Goal: Task Accomplishment & Management: Manage account settings

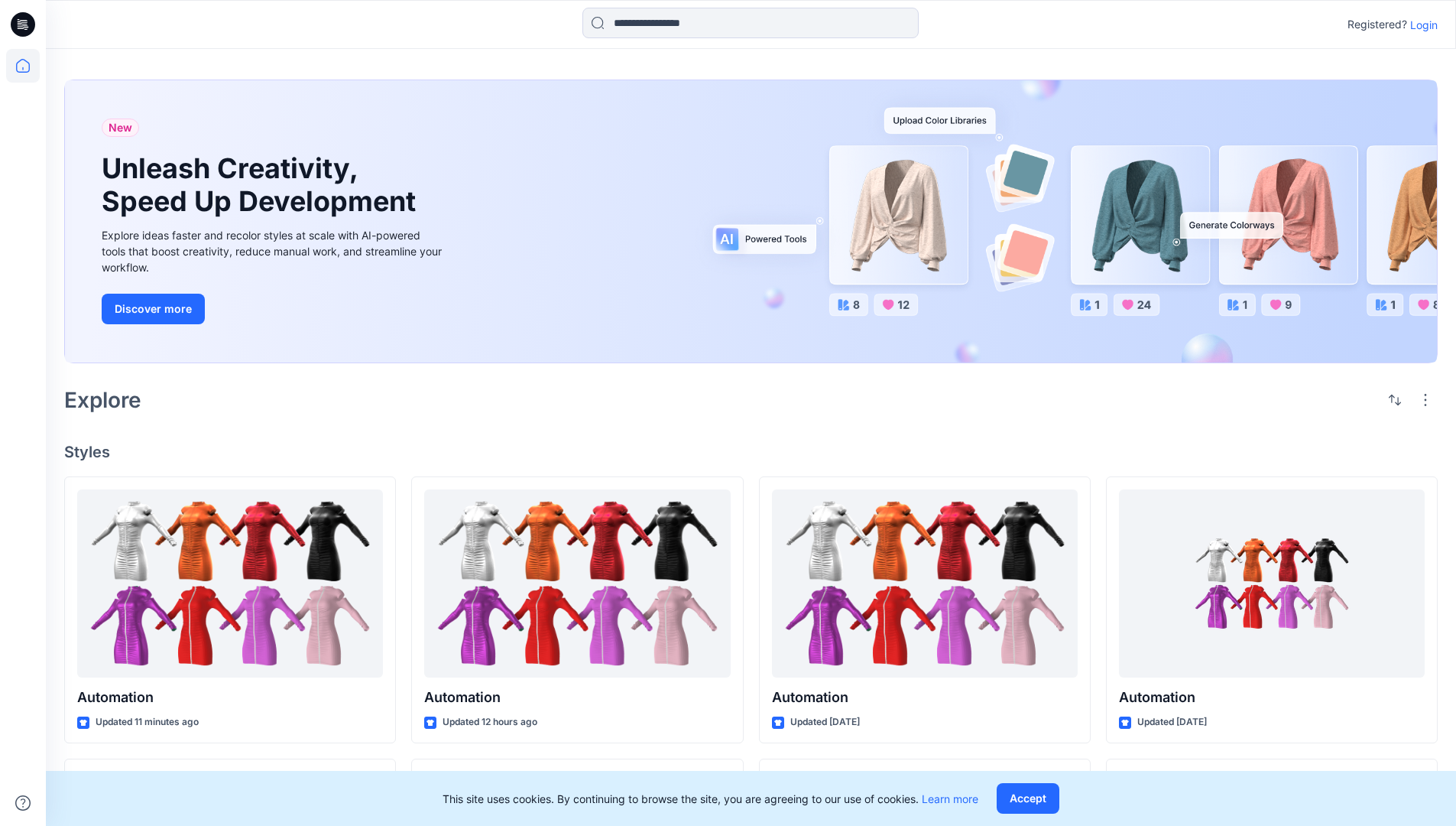
click at [1420, 25] on p "Login" at bounding box center [1423, 24] width 27 height 16
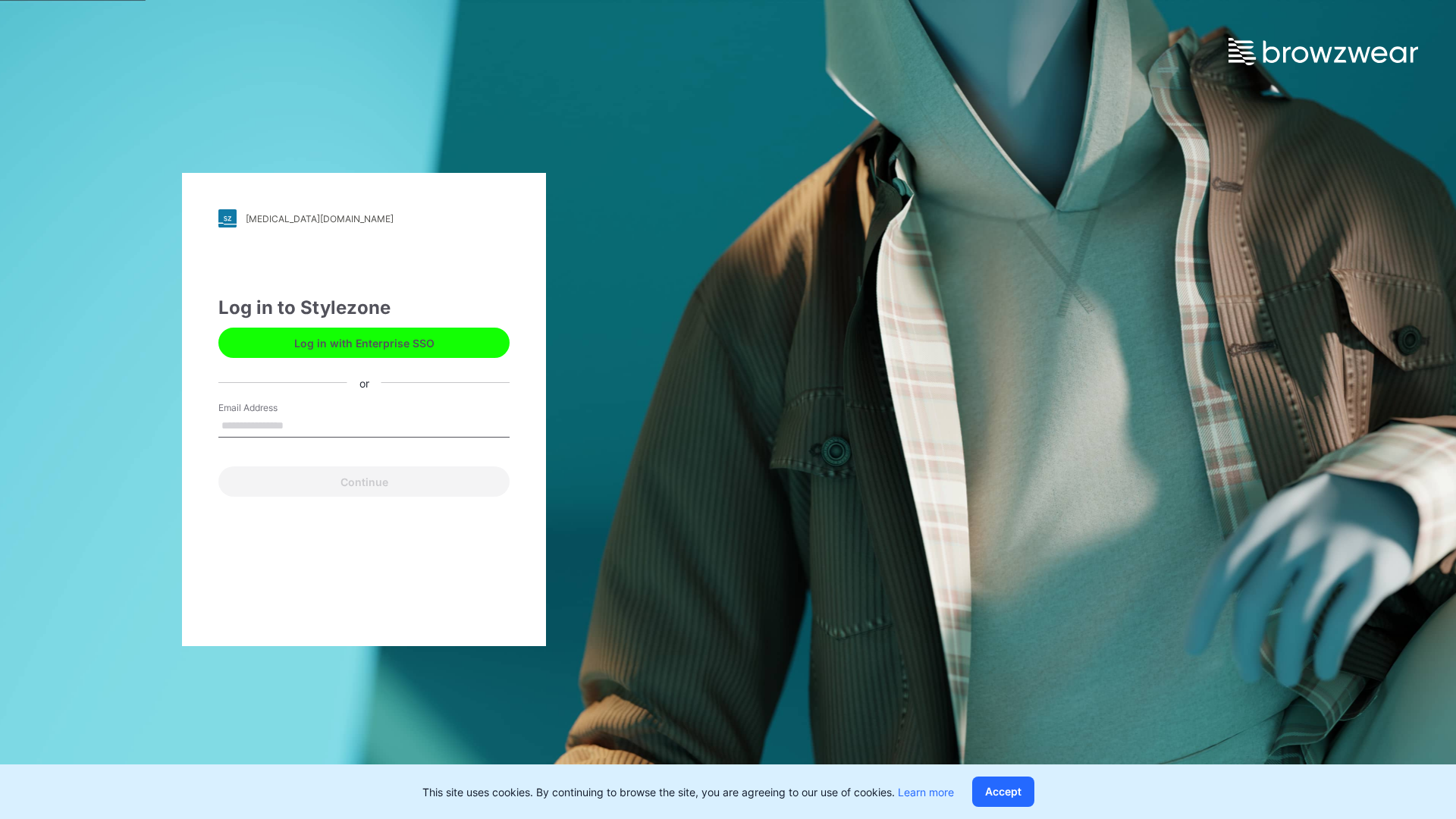
click at [299, 424] on input "Email Address" at bounding box center [364, 426] width 291 height 23
type input "**********"
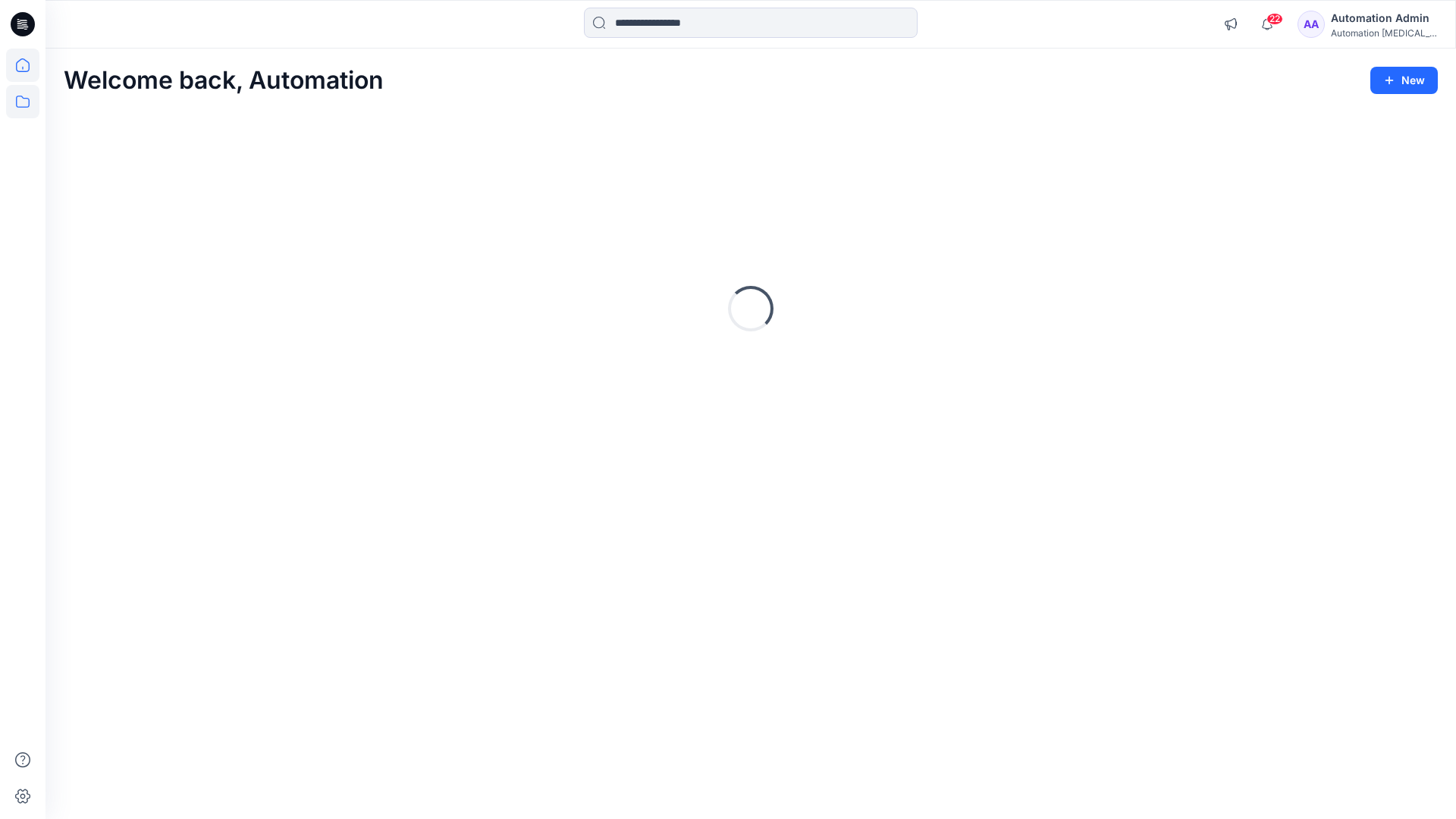
click at [26, 100] on icon at bounding box center [22, 101] width 34 height 34
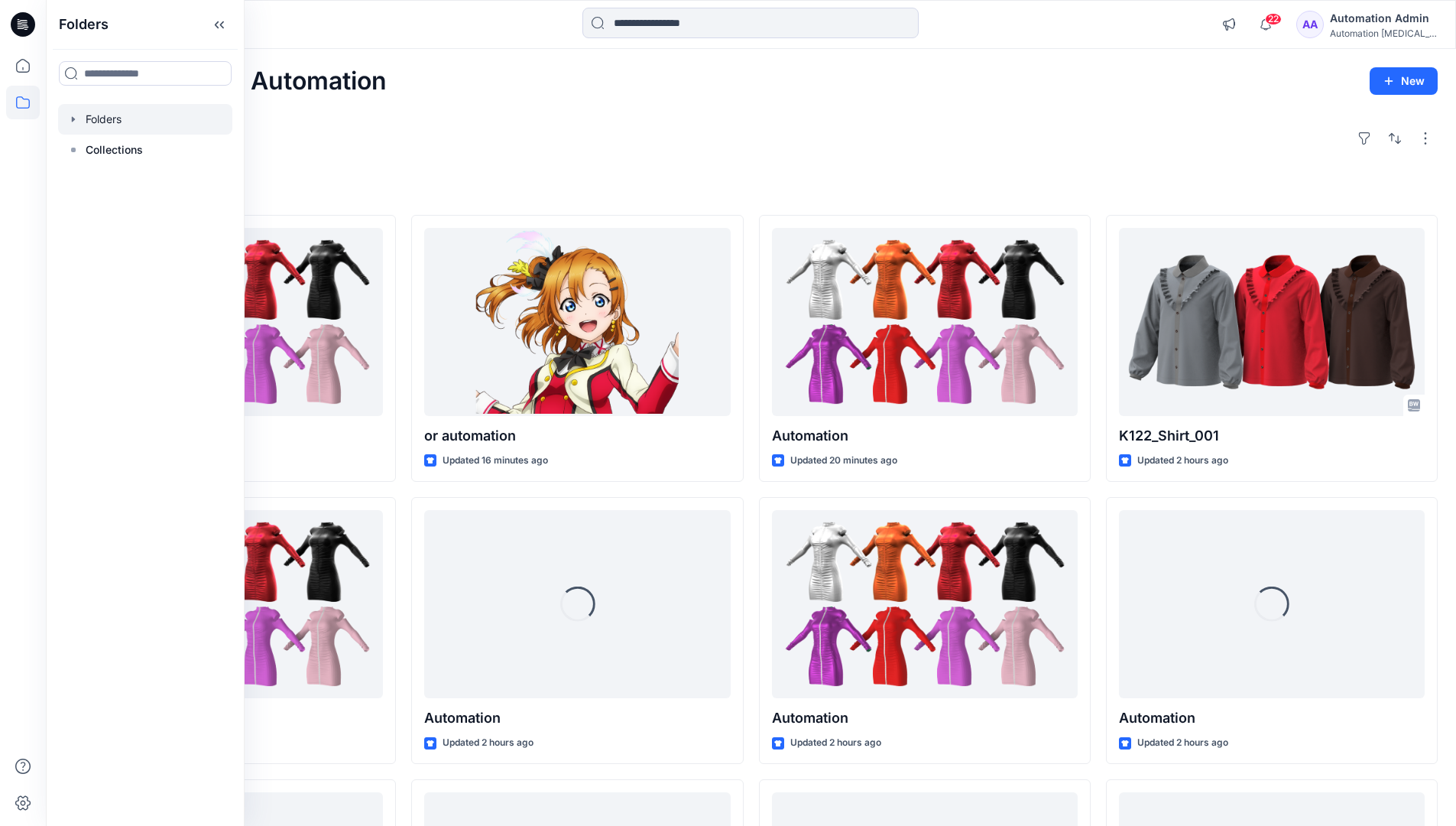
click at [110, 117] on div at bounding box center [144, 119] width 174 height 31
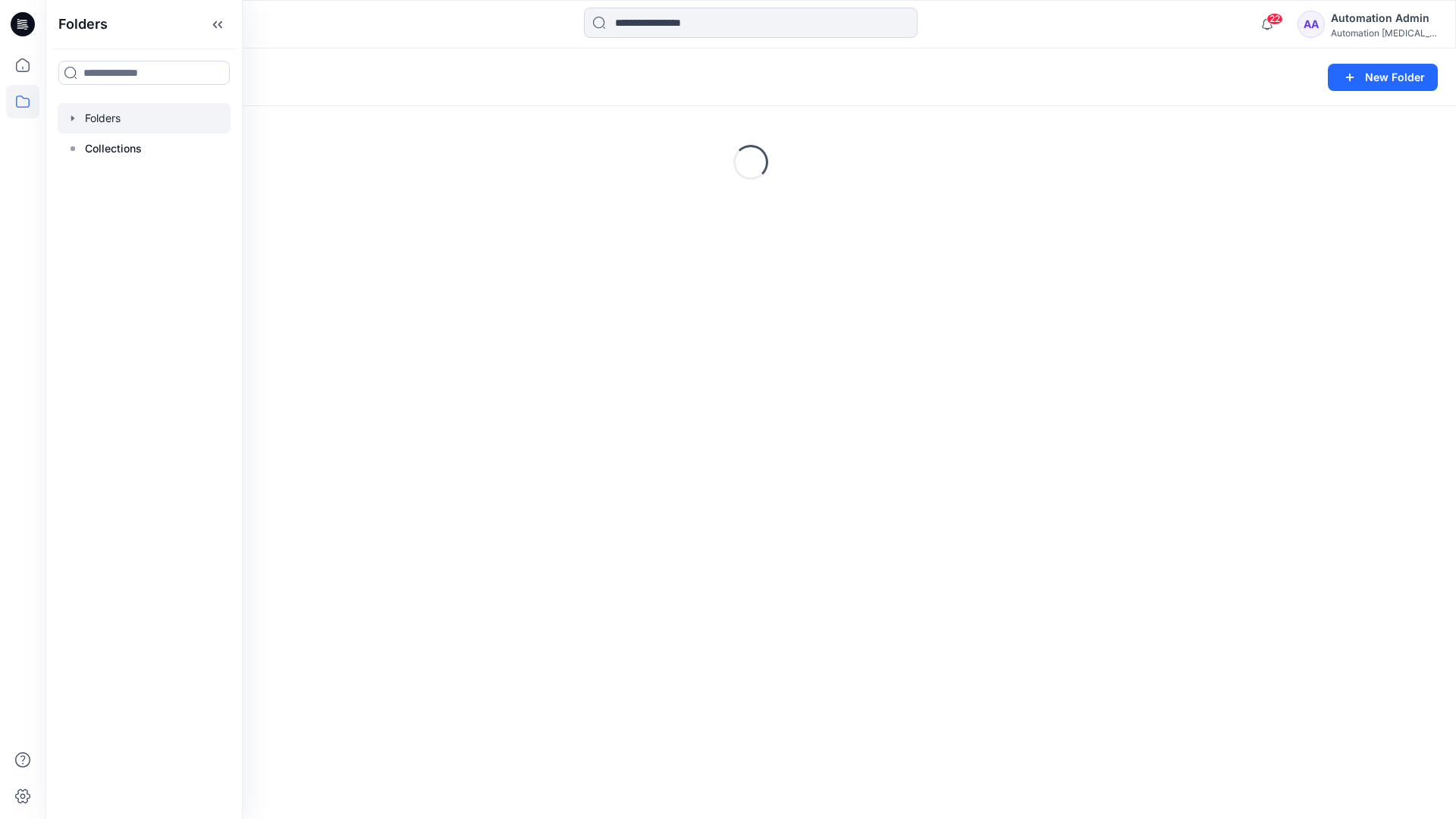
click at [632, 491] on div "Folders New Folder Loading..." at bounding box center [750, 433] width 1410 height 770
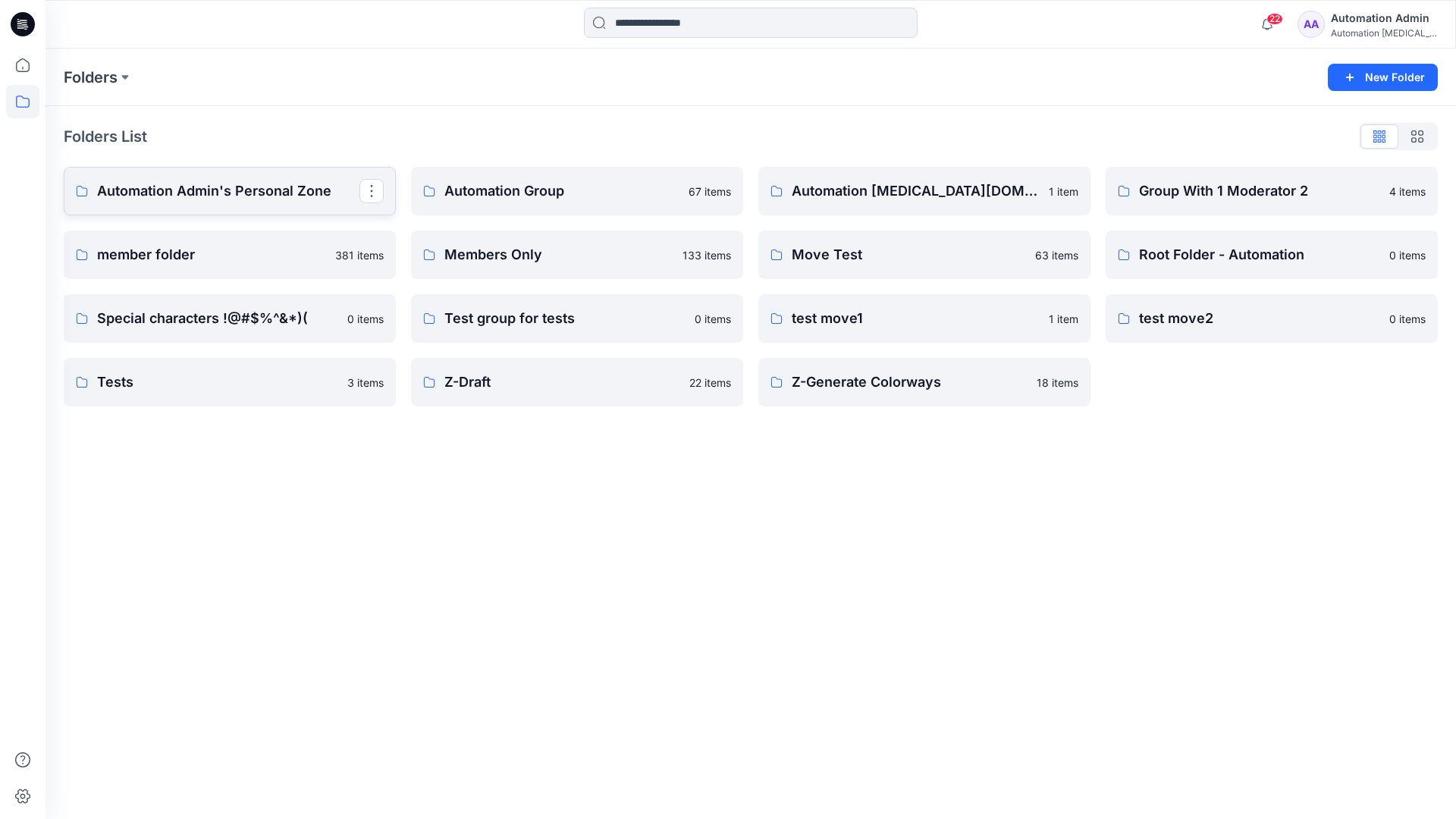
click at [258, 197] on p "Automation Admin's Personal Zone" at bounding box center [228, 191] width 262 height 21
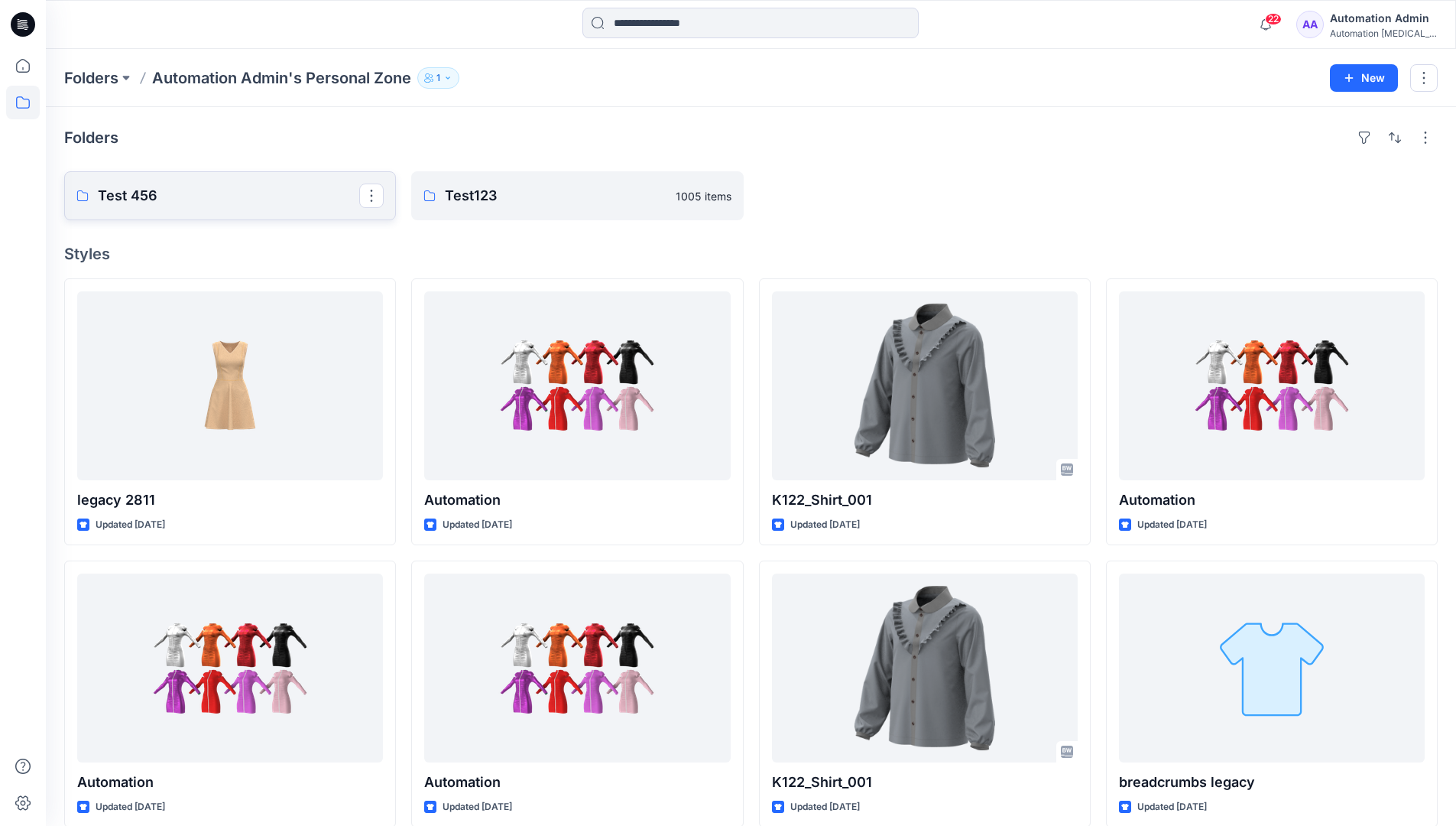
click at [222, 207] on link "Test 456" at bounding box center [230, 195] width 332 height 49
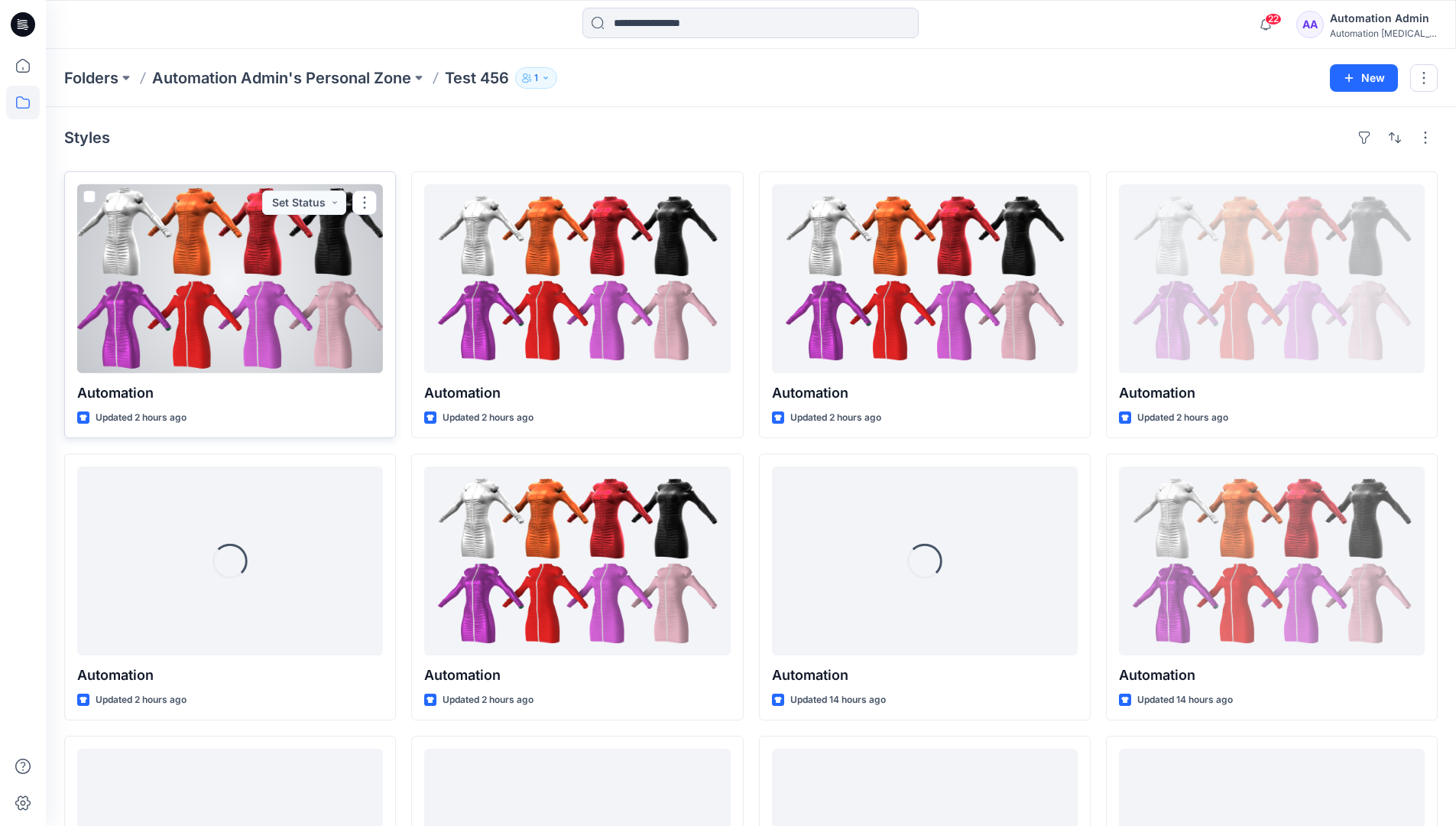
click at [90, 197] on span at bounding box center [89, 196] width 12 height 12
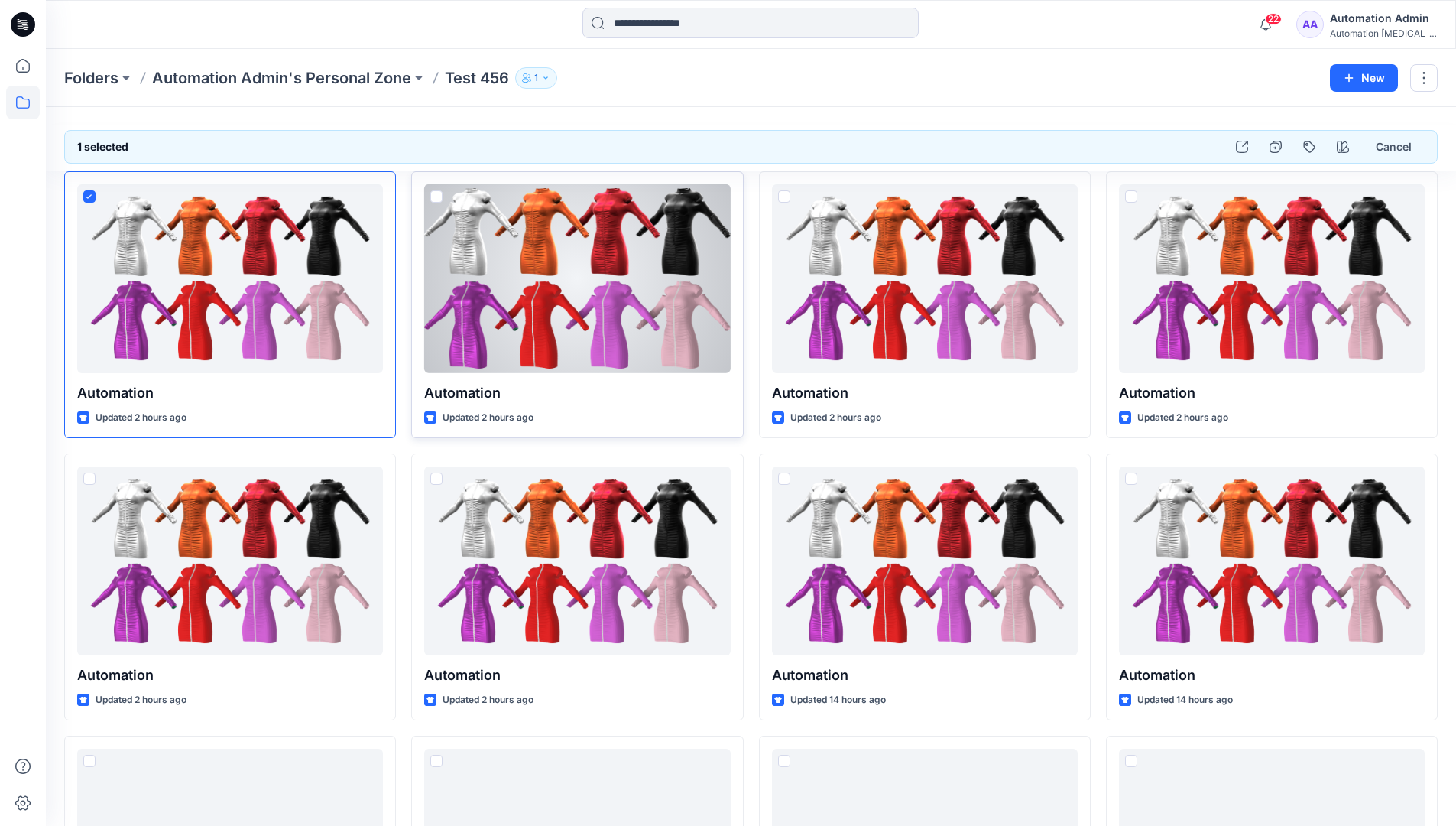
click at [437, 195] on span at bounding box center [436, 196] width 12 height 12
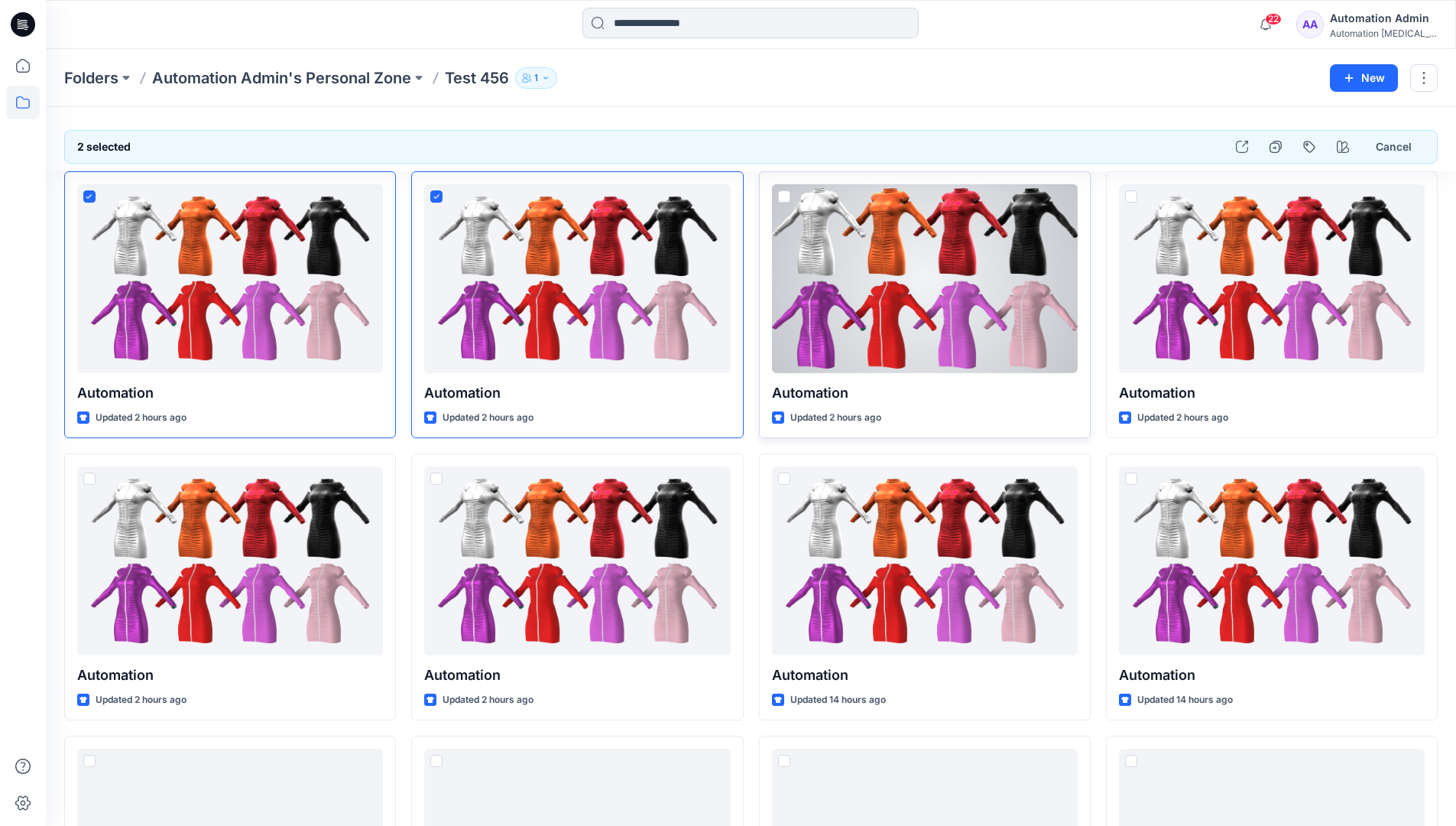
click at [784, 198] on span at bounding box center [784, 196] width 12 height 12
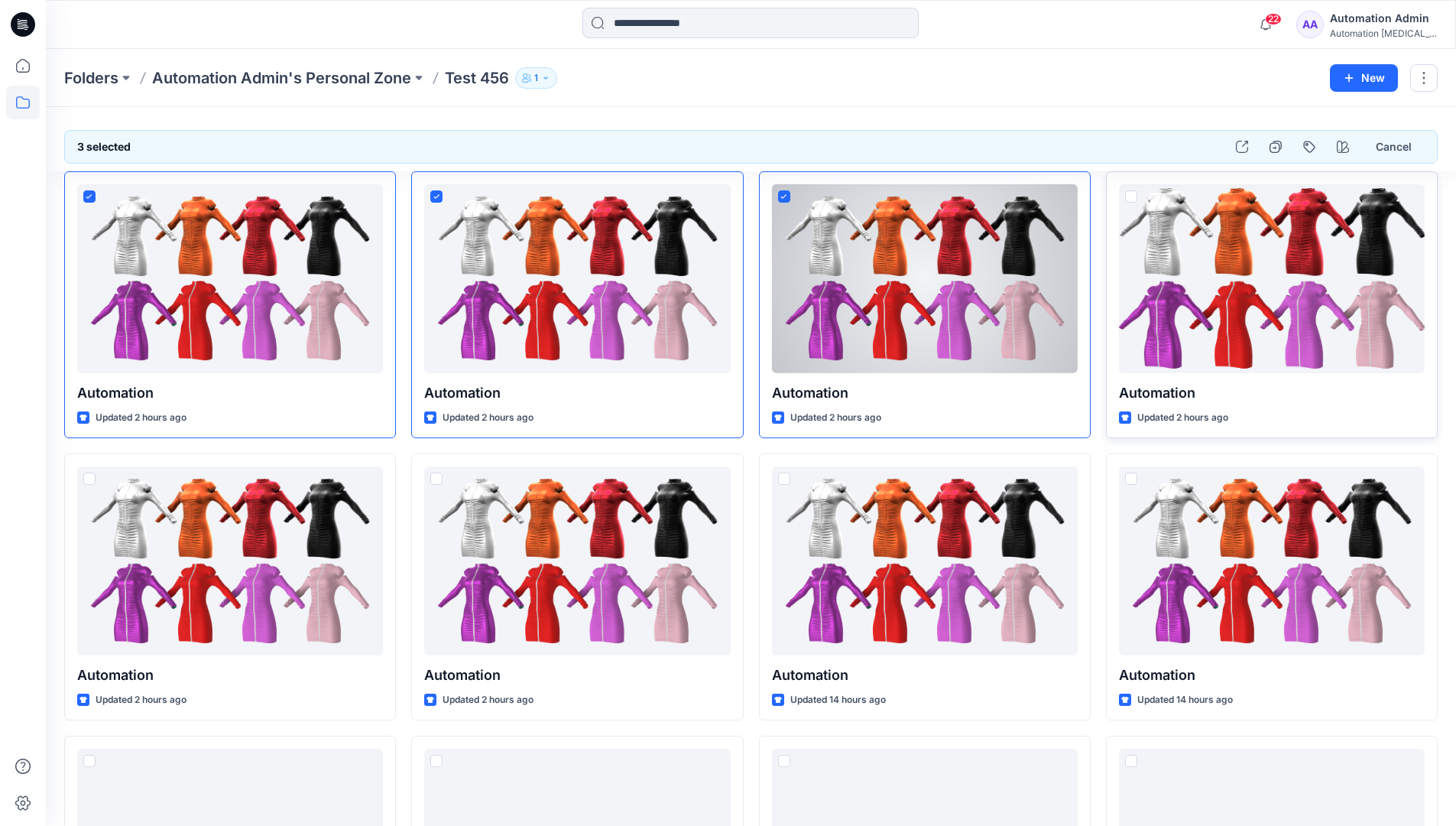
click at [1135, 195] on span at bounding box center [1131, 196] width 12 height 12
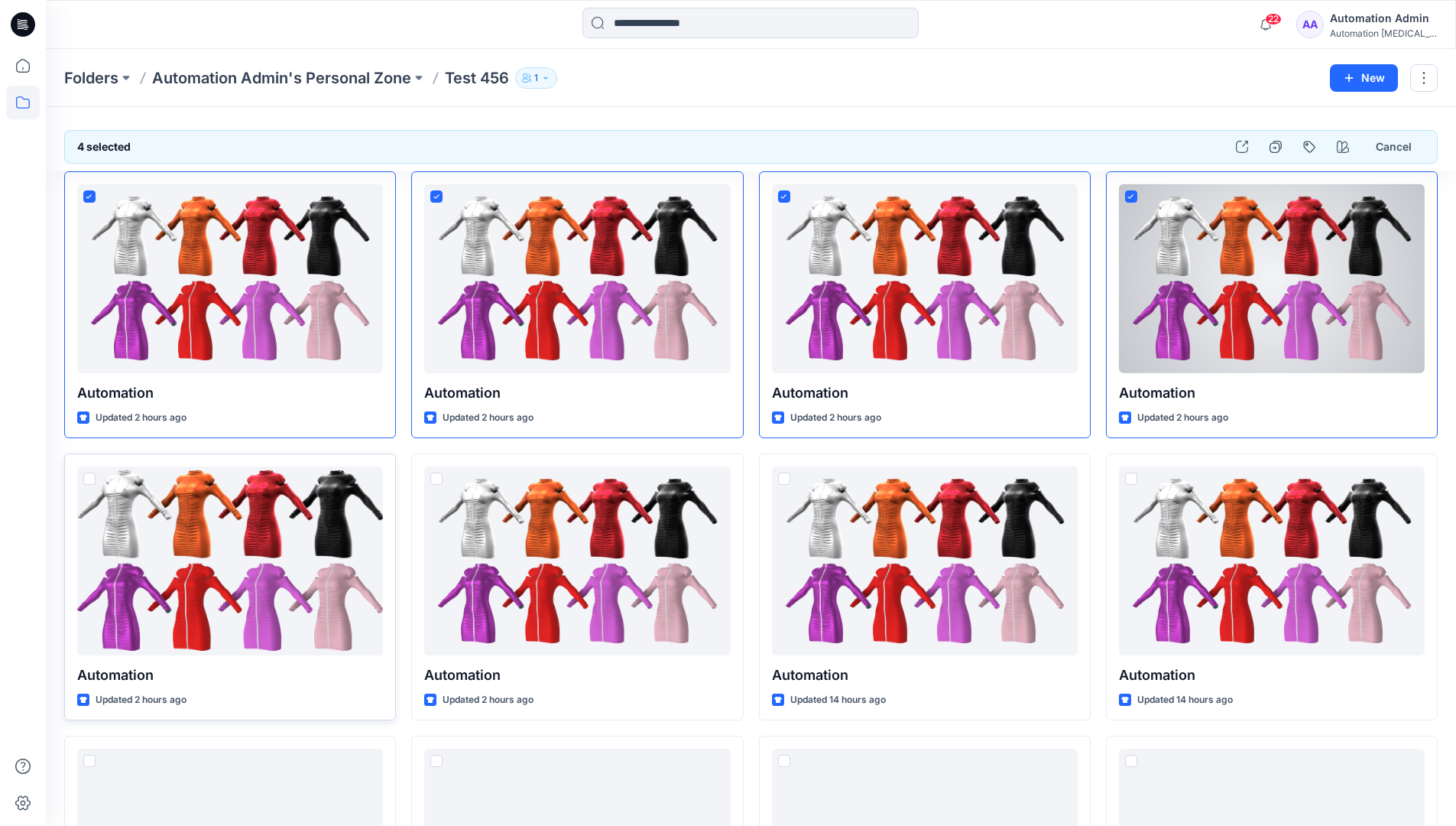
click at [91, 482] on span at bounding box center [89, 478] width 12 height 12
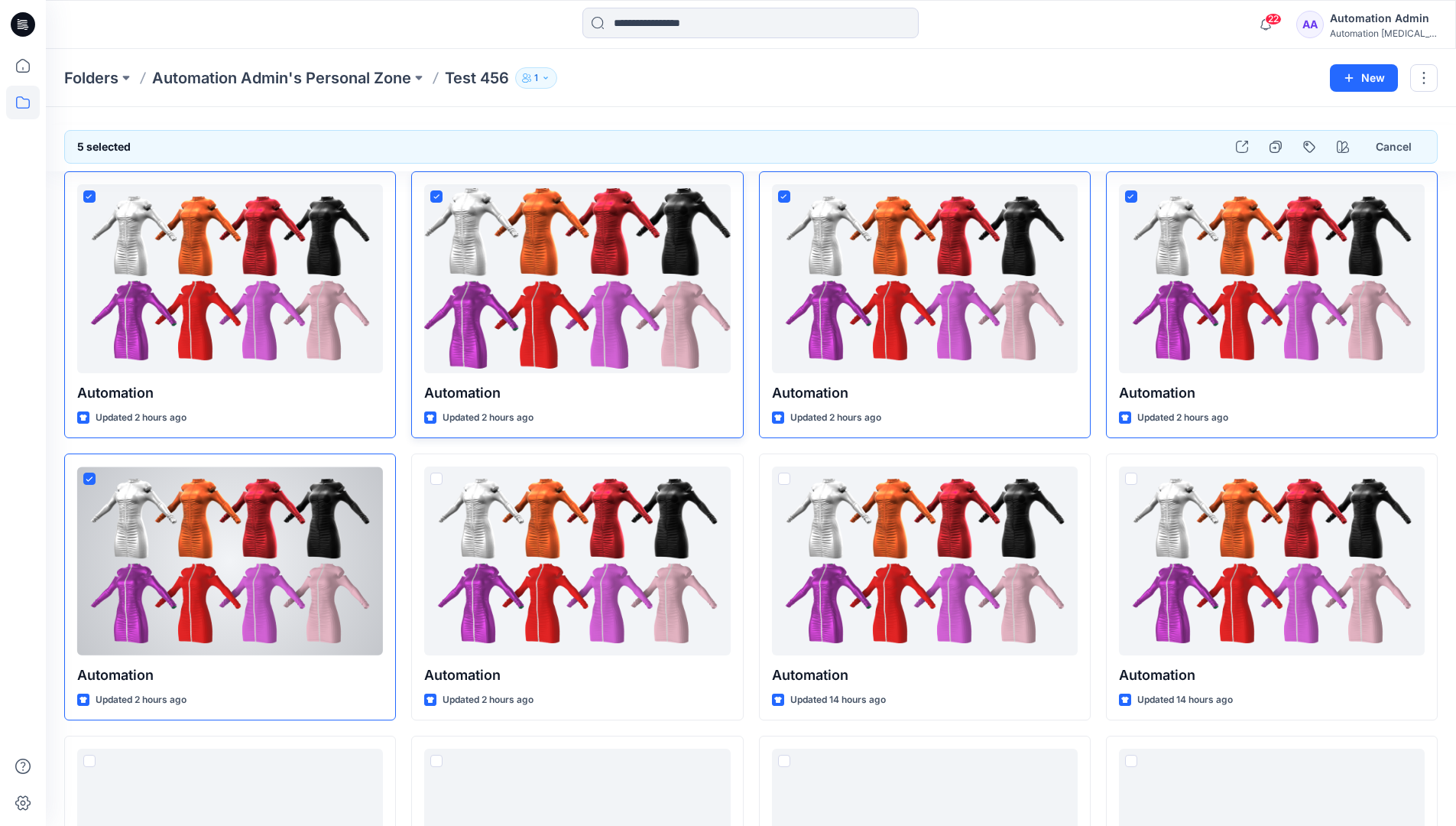
click at [438, 195] on icon at bounding box center [436, 197] width 6 height 5
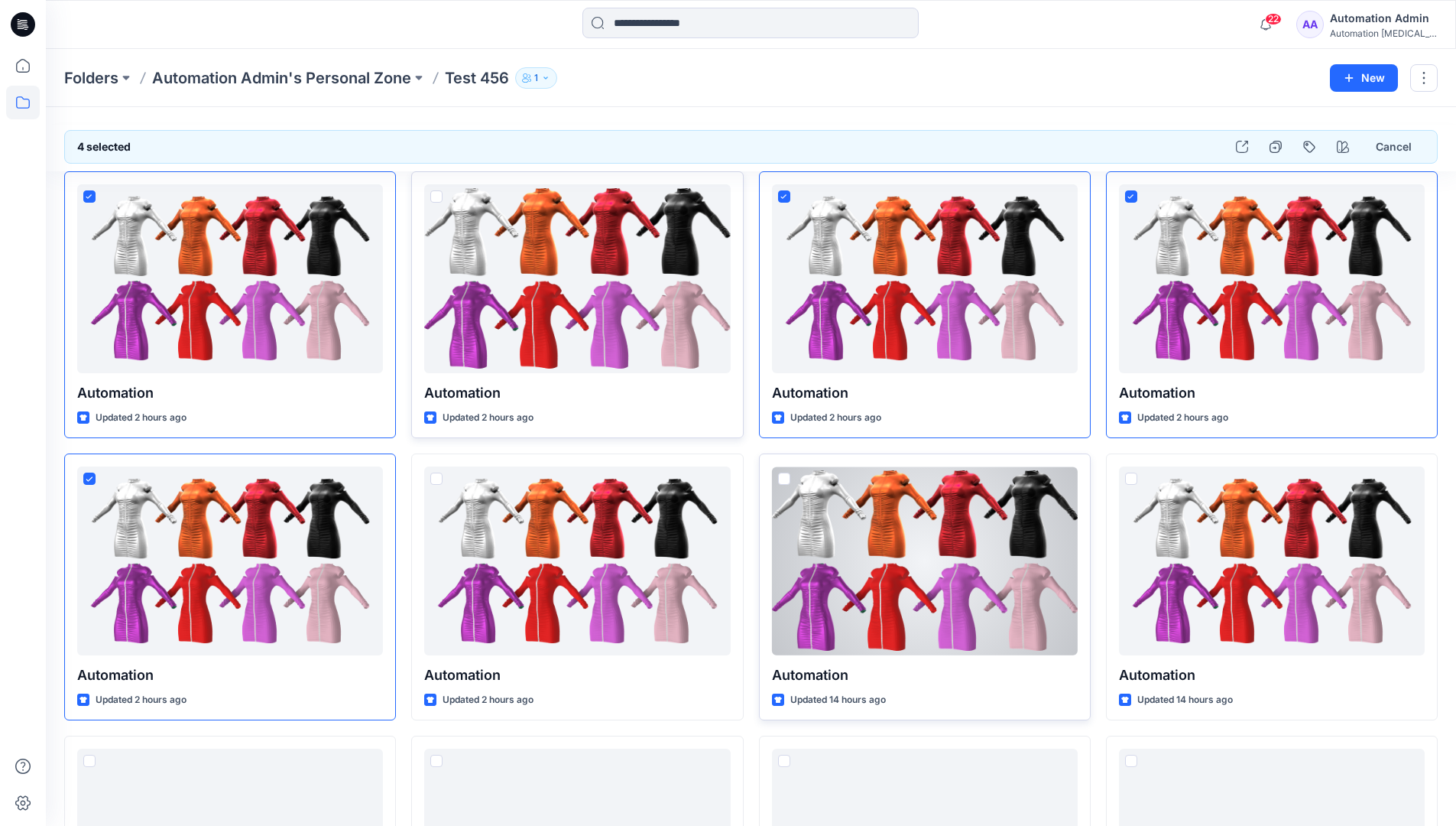
click at [785, 482] on span at bounding box center [784, 478] width 12 height 12
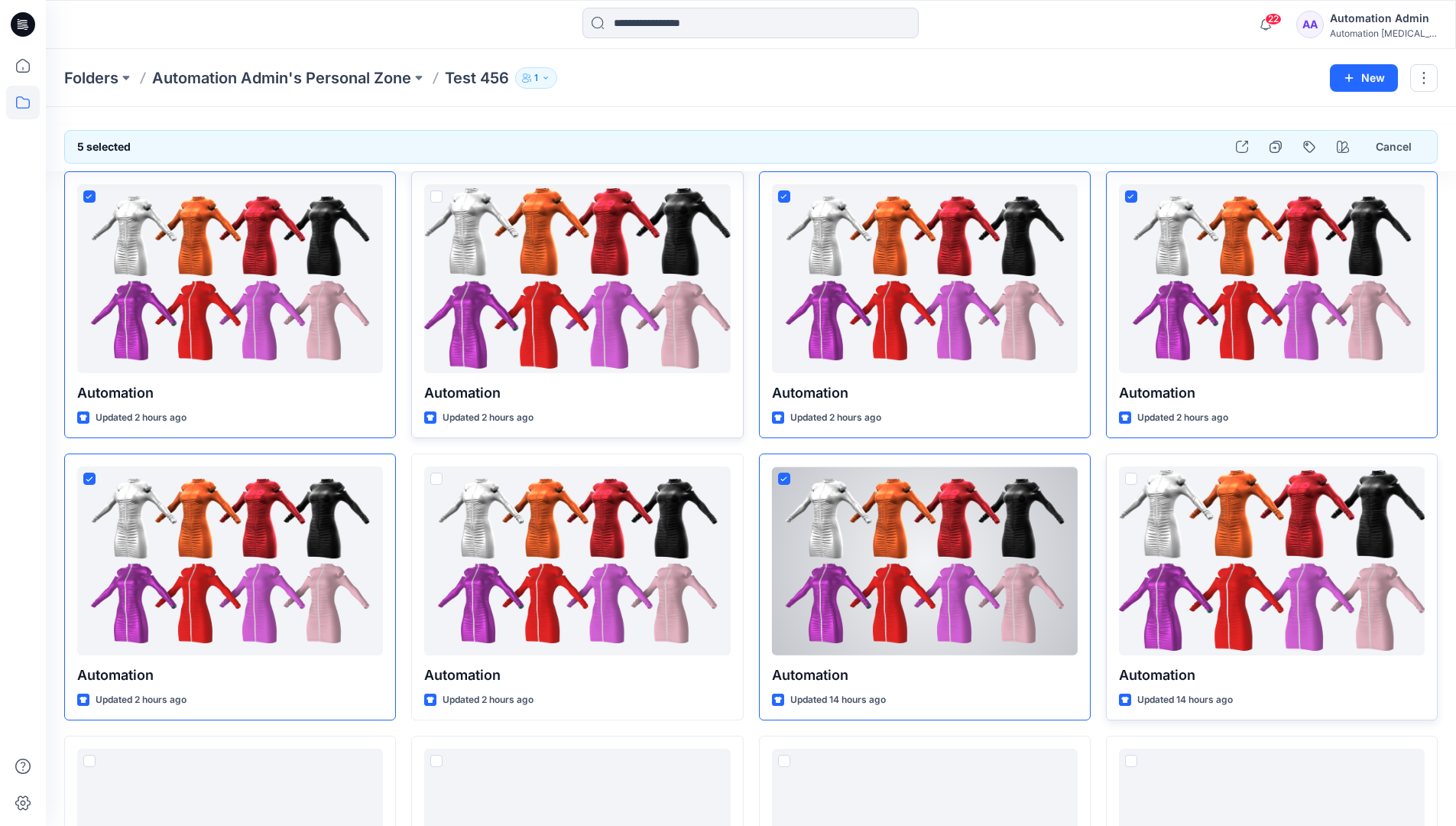
click at [1133, 480] on span at bounding box center [1131, 478] width 12 height 12
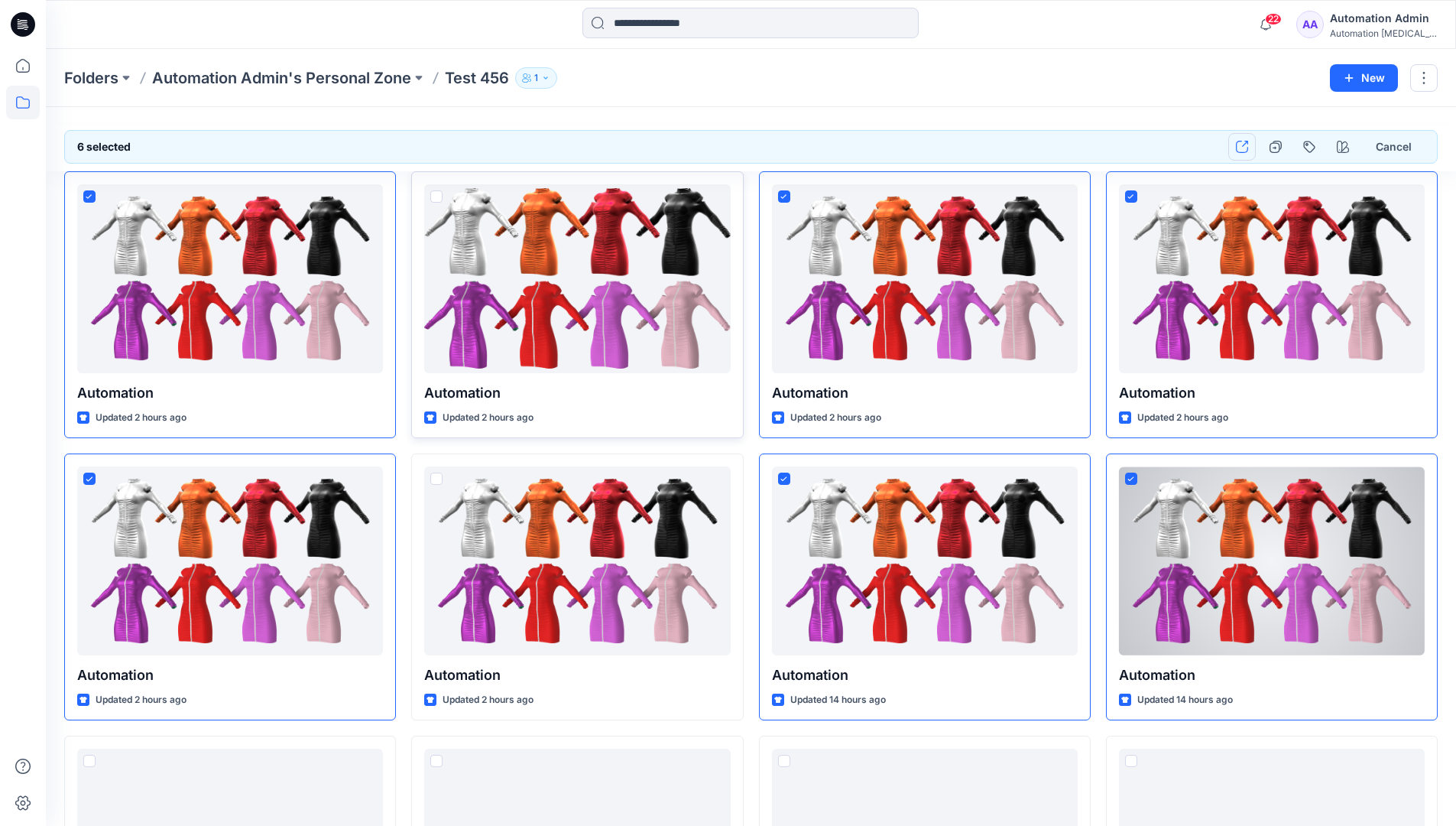
click at [1245, 150] on icon "button" at bounding box center [1242, 147] width 12 height 12
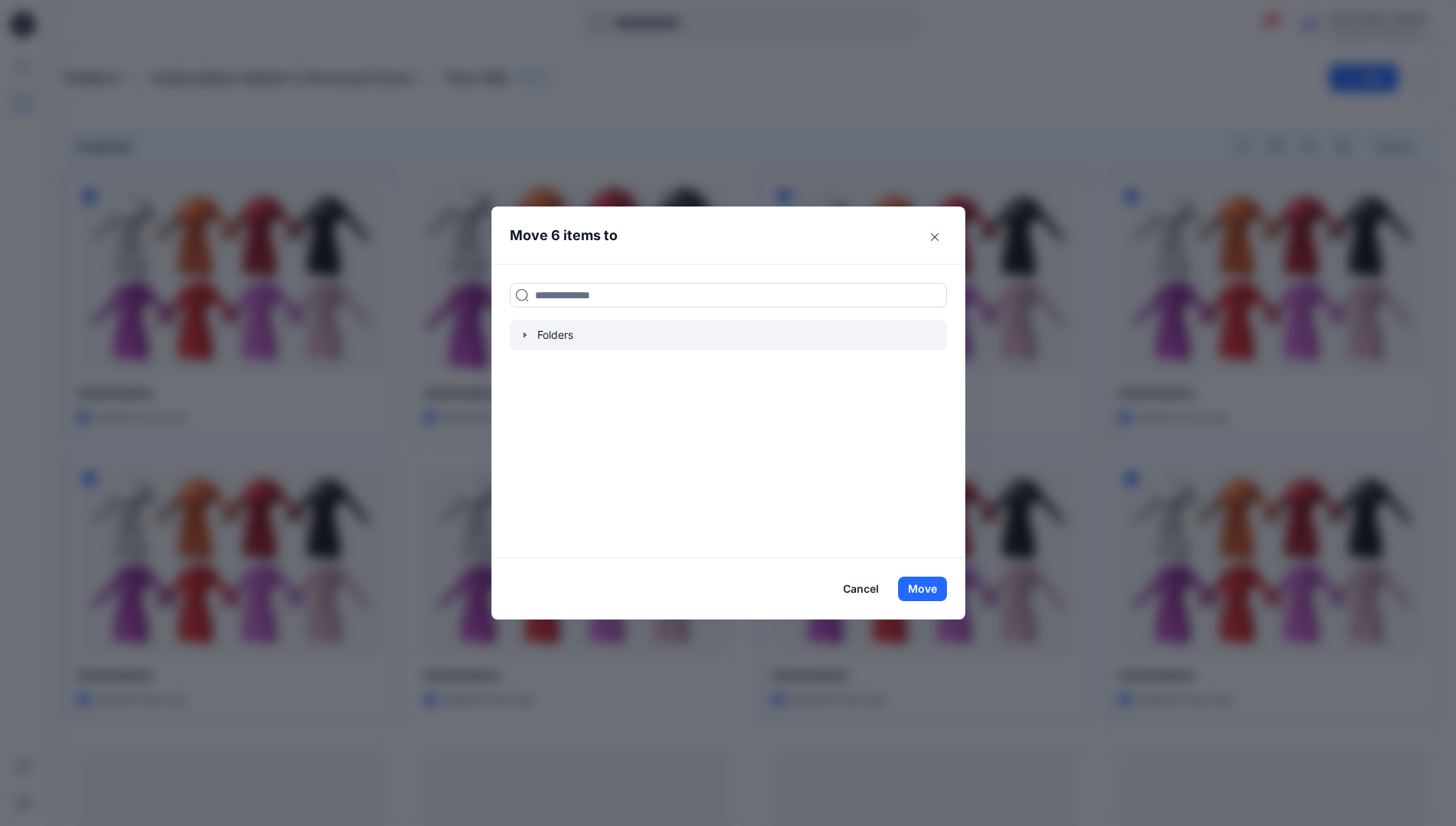
click at [530, 339] on icon "button" at bounding box center [525, 335] width 12 height 12
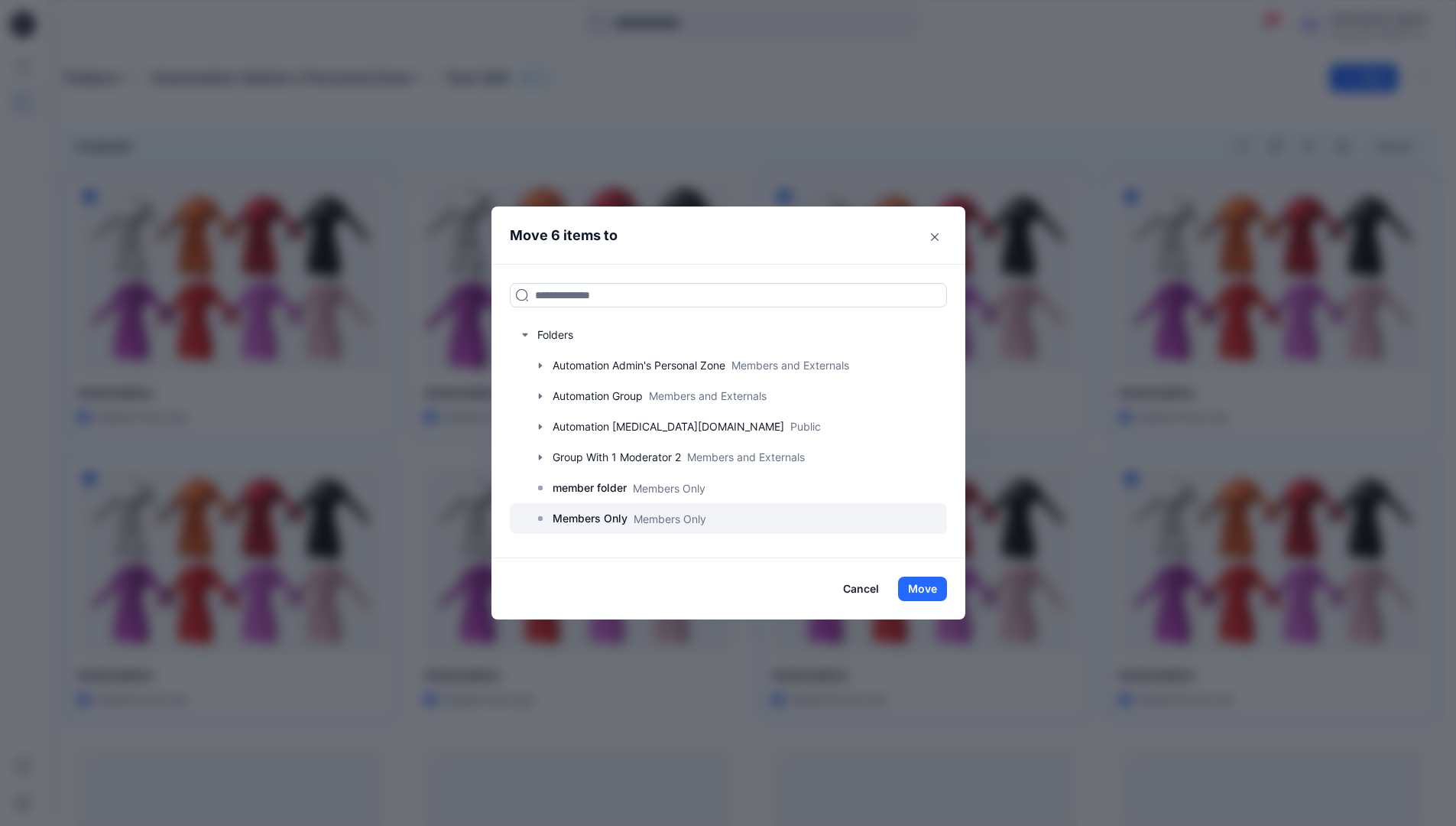
click at [600, 514] on p "Members Only" at bounding box center [590, 519] width 75 height 18
click at [922, 584] on button "Move" at bounding box center [922, 589] width 49 height 25
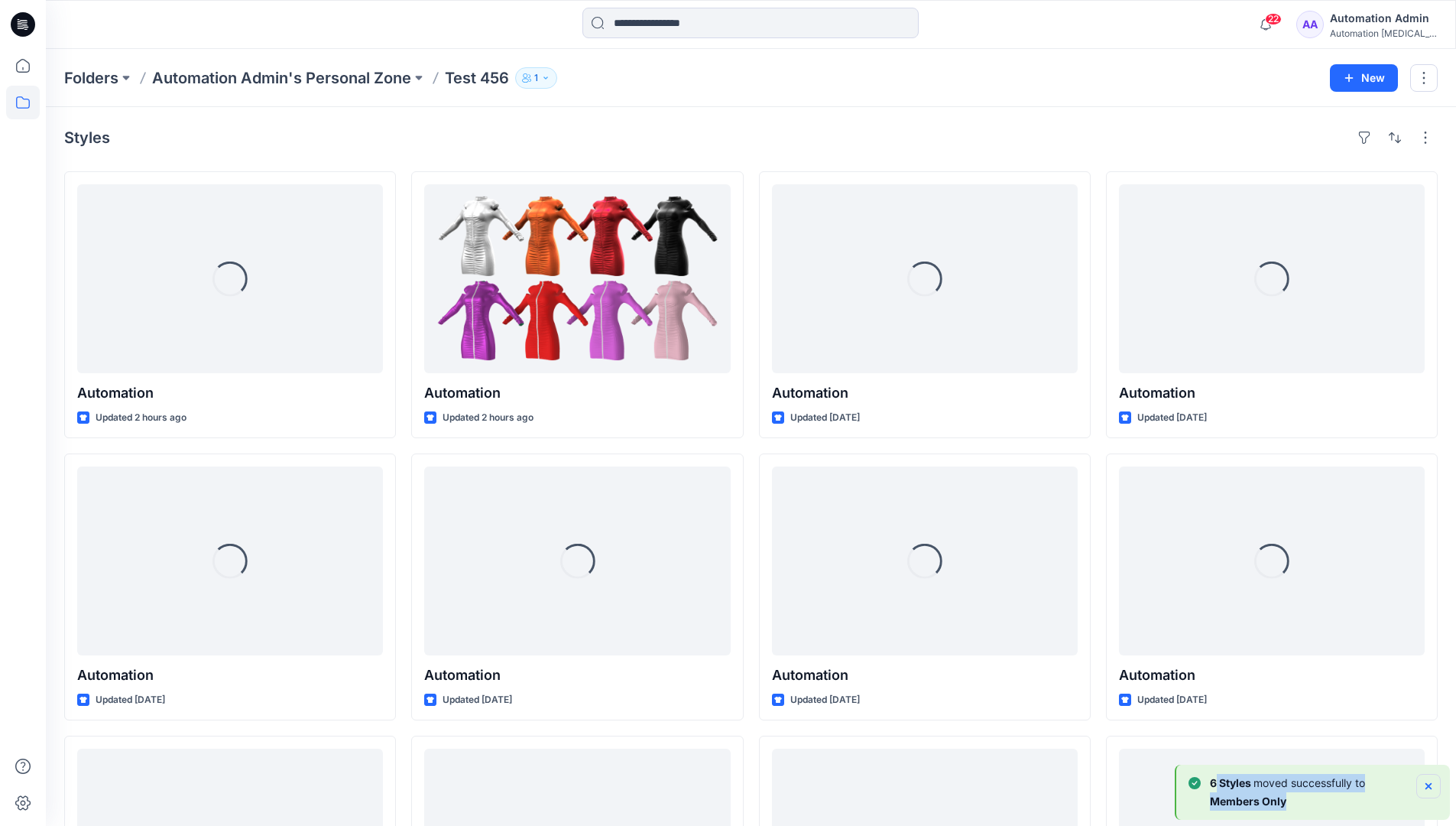
drag, startPoint x: 922, startPoint y: 584, endPoint x: 1427, endPoint y: 784, distance: 543.2
click at [1427, 784] on div "6 [PERSON_NAME] moved successfully to Members Only" at bounding box center [1314, 792] width 252 height 37
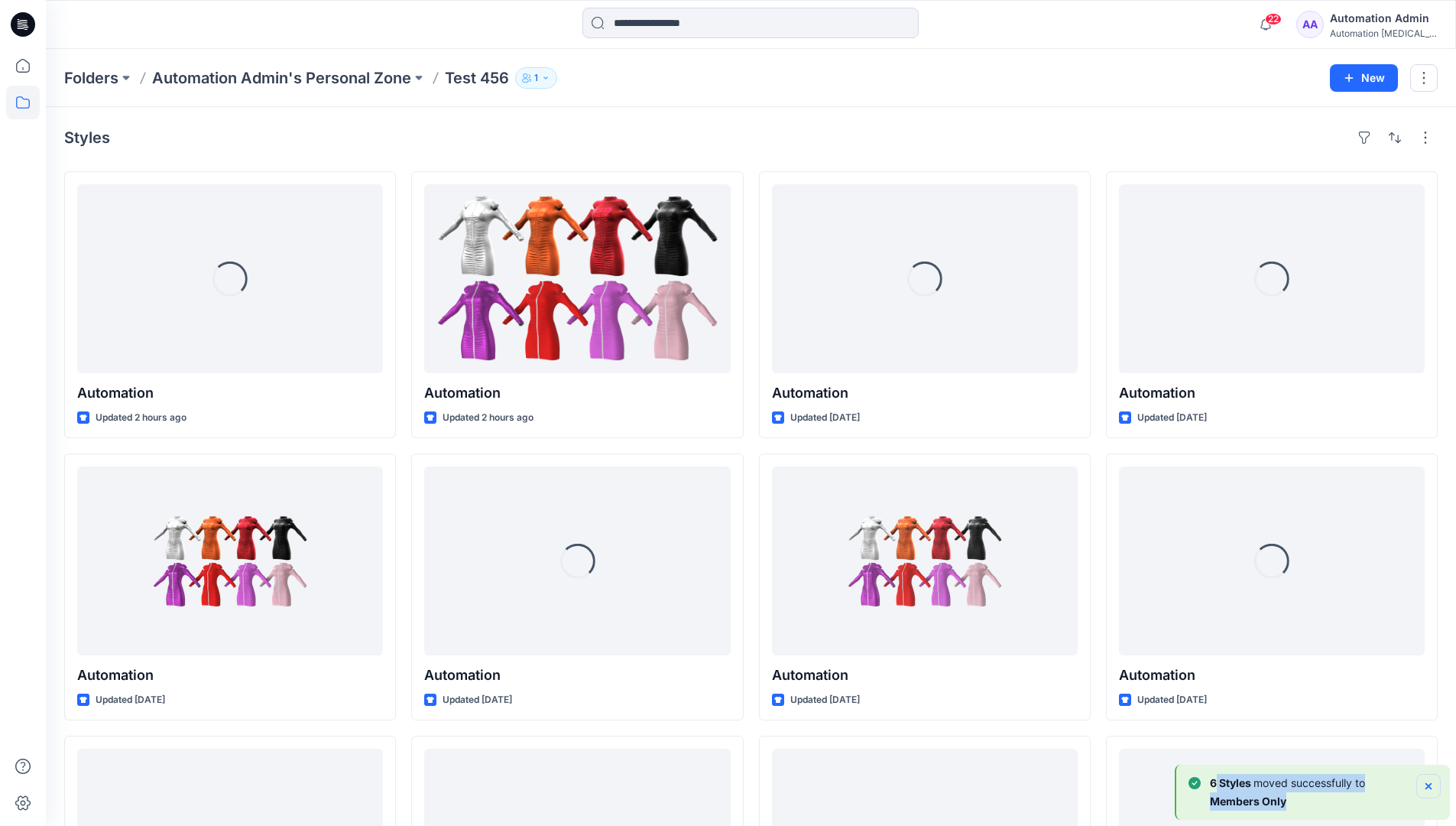
click at [1427, 784] on icon "Notifications-bottom-right" at bounding box center [1428, 786] width 6 height 6
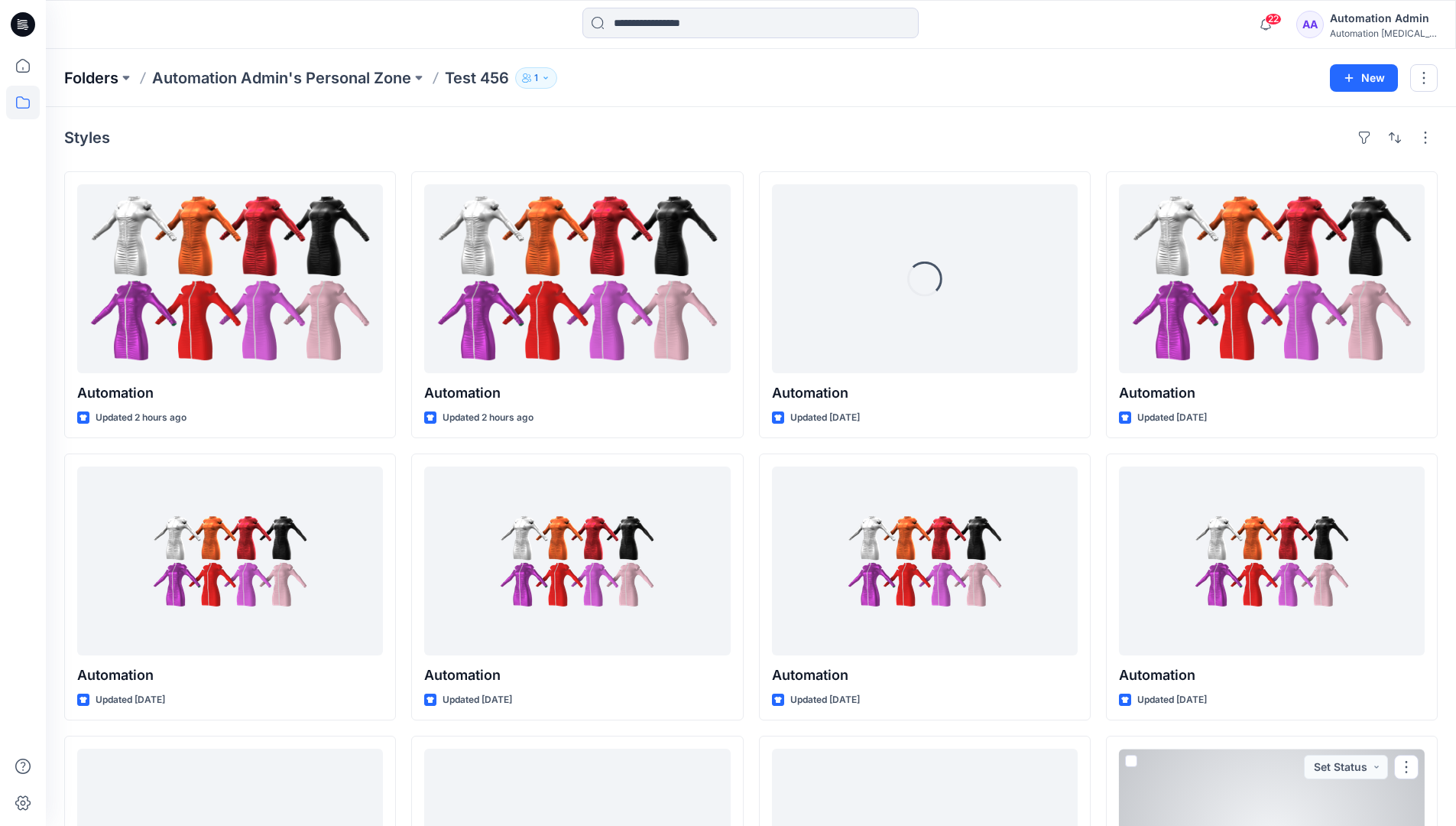
click at [92, 77] on p "Folders" at bounding box center [91, 78] width 54 height 21
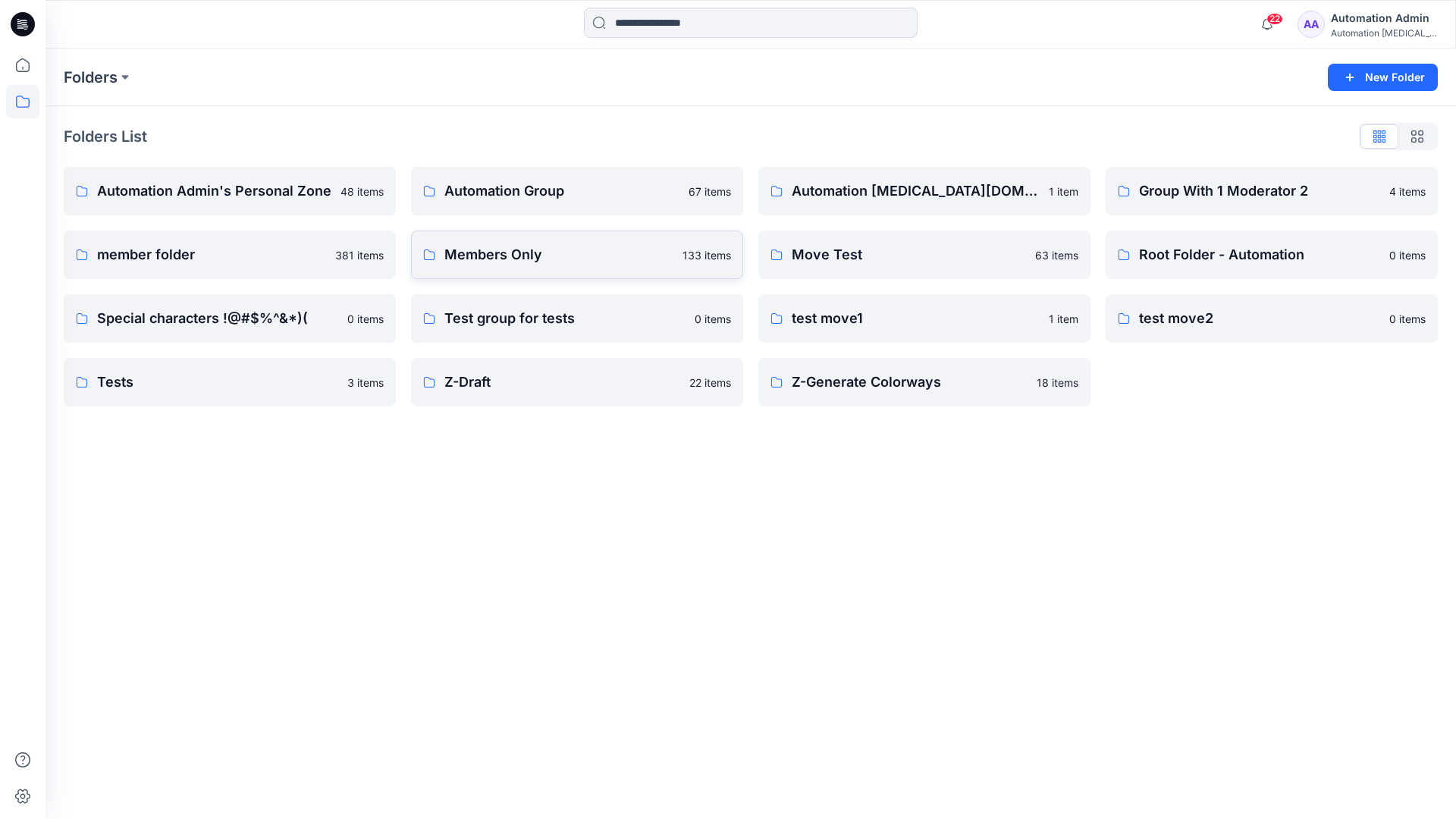
click at [491, 260] on p "Members Only" at bounding box center [559, 255] width 229 height 21
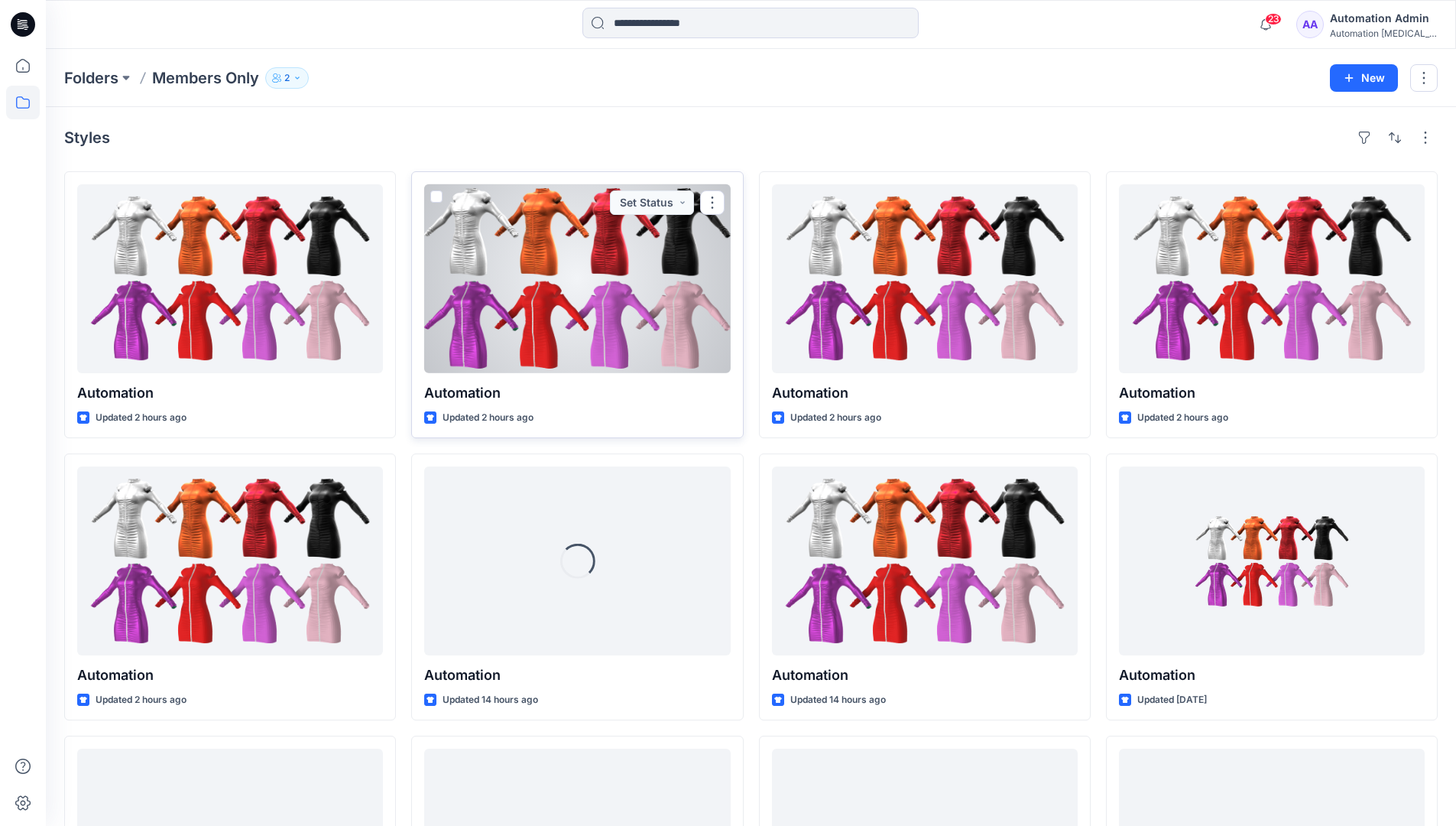
click at [435, 200] on span at bounding box center [436, 196] width 12 height 12
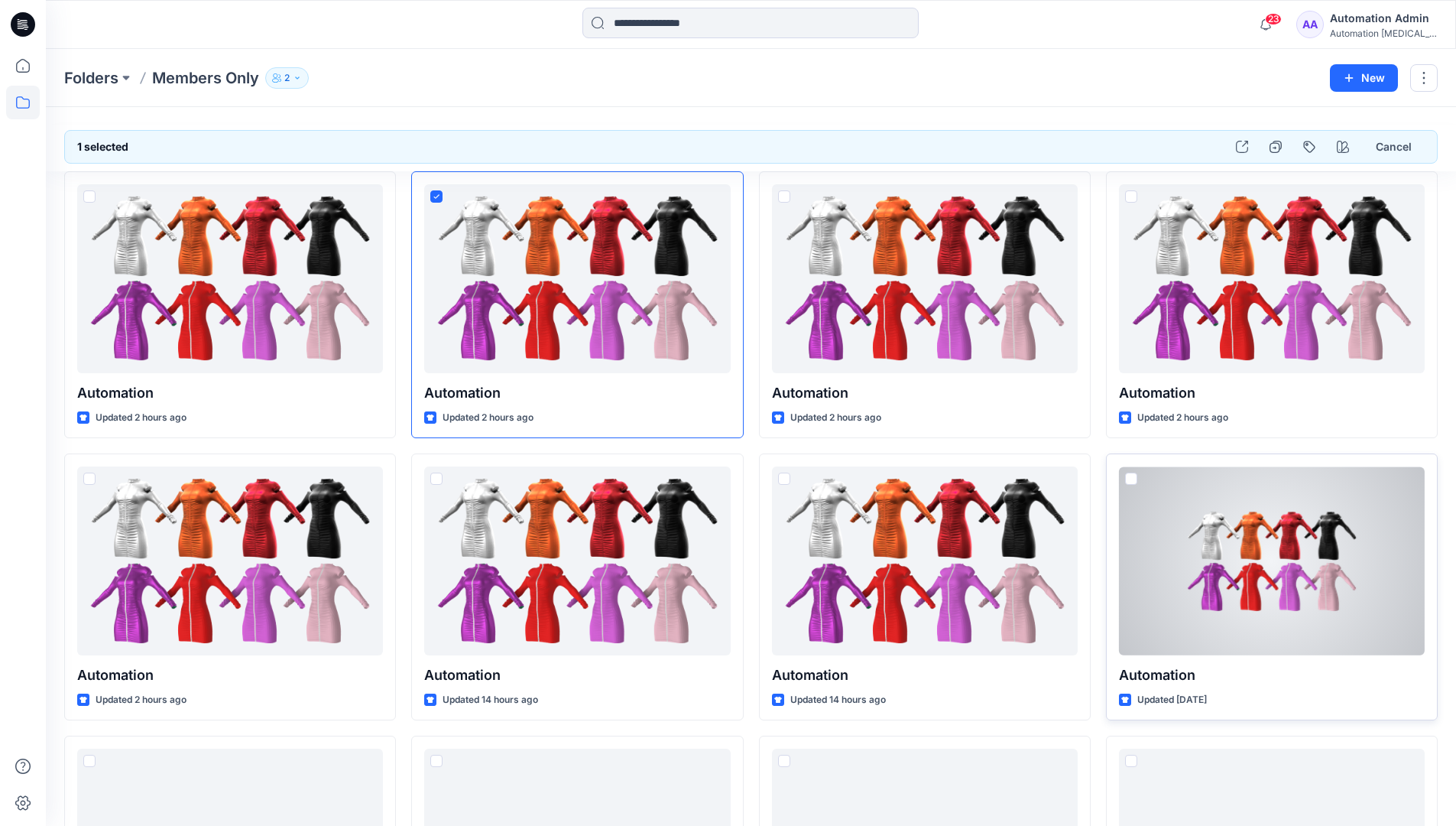
click at [1134, 484] on span at bounding box center [1131, 478] width 12 height 12
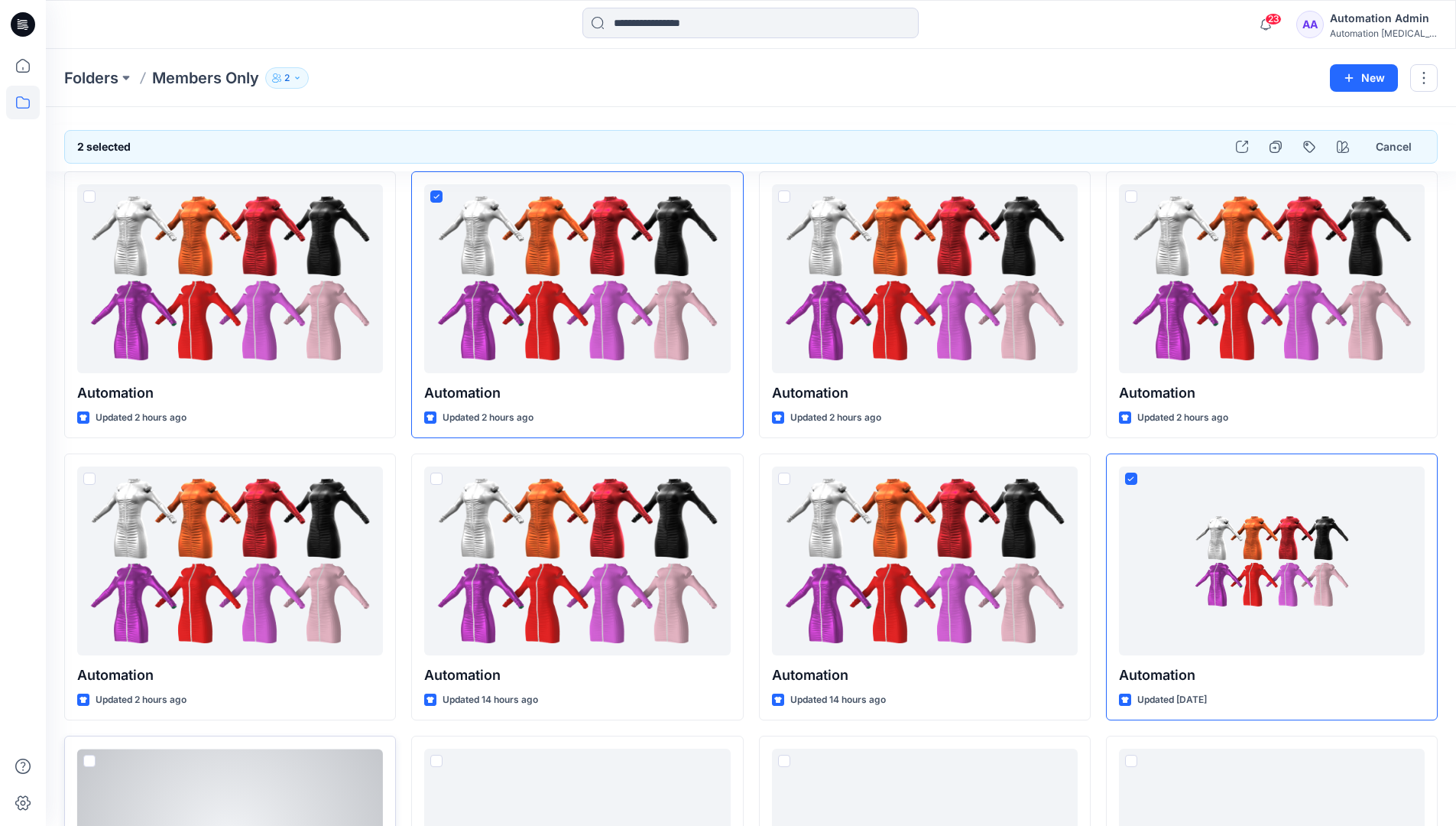
click at [88, 761] on span at bounding box center [89, 760] width 12 height 12
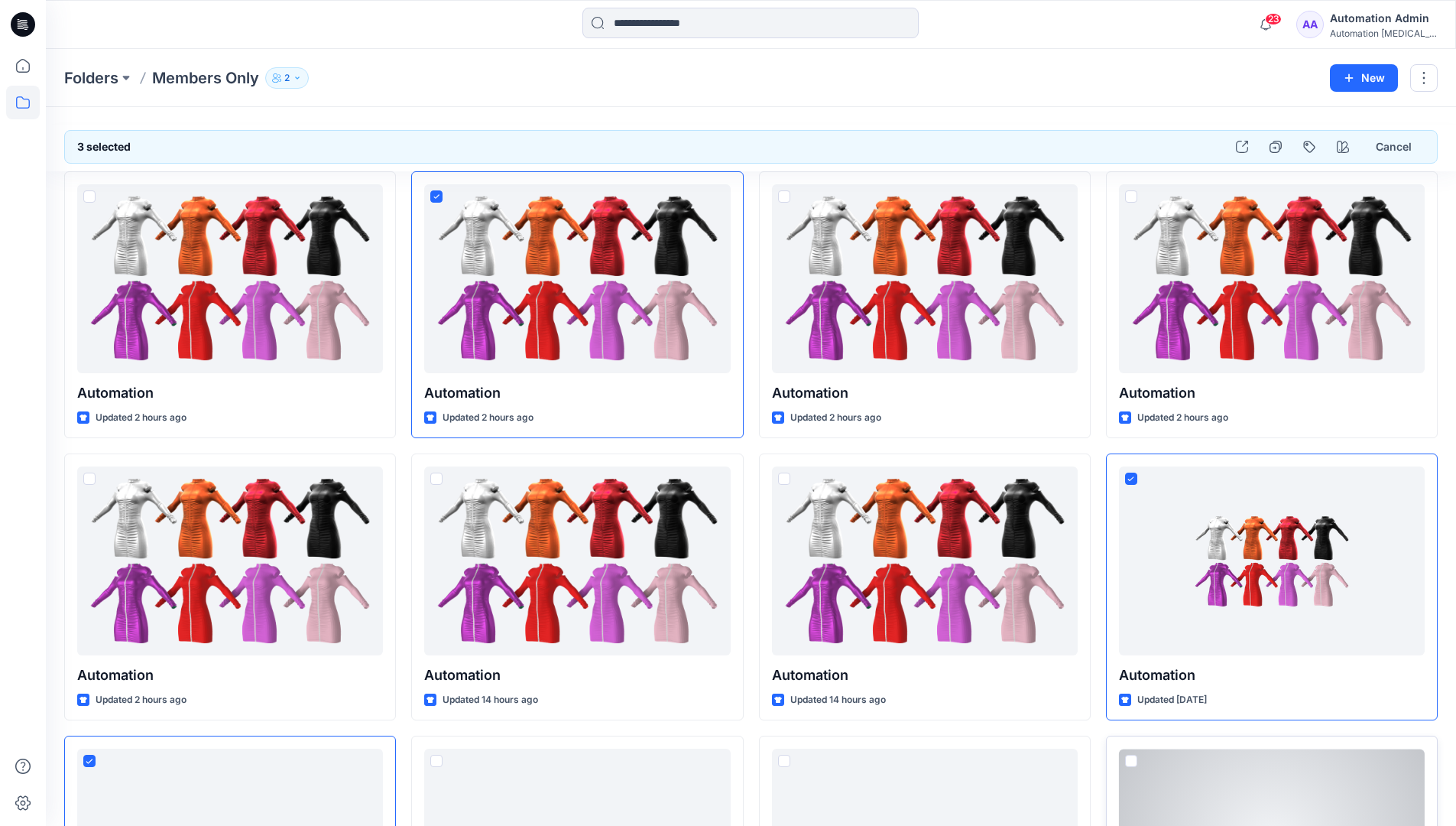
click at [1129, 759] on span at bounding box center [1131, 760] width 12 height 12
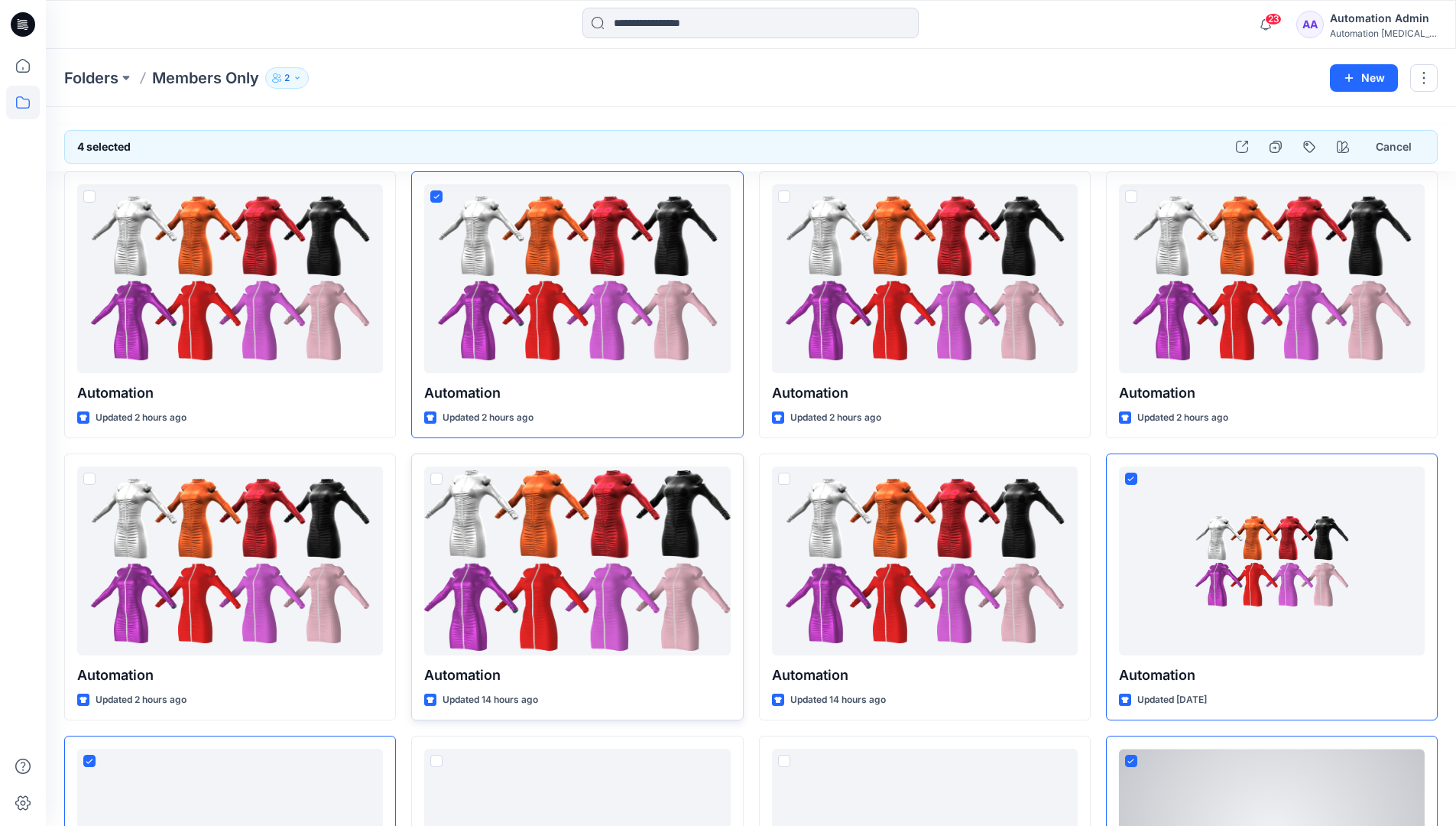
click at [437, 479] on span at bounding box center [436, 478] width 12 height 12
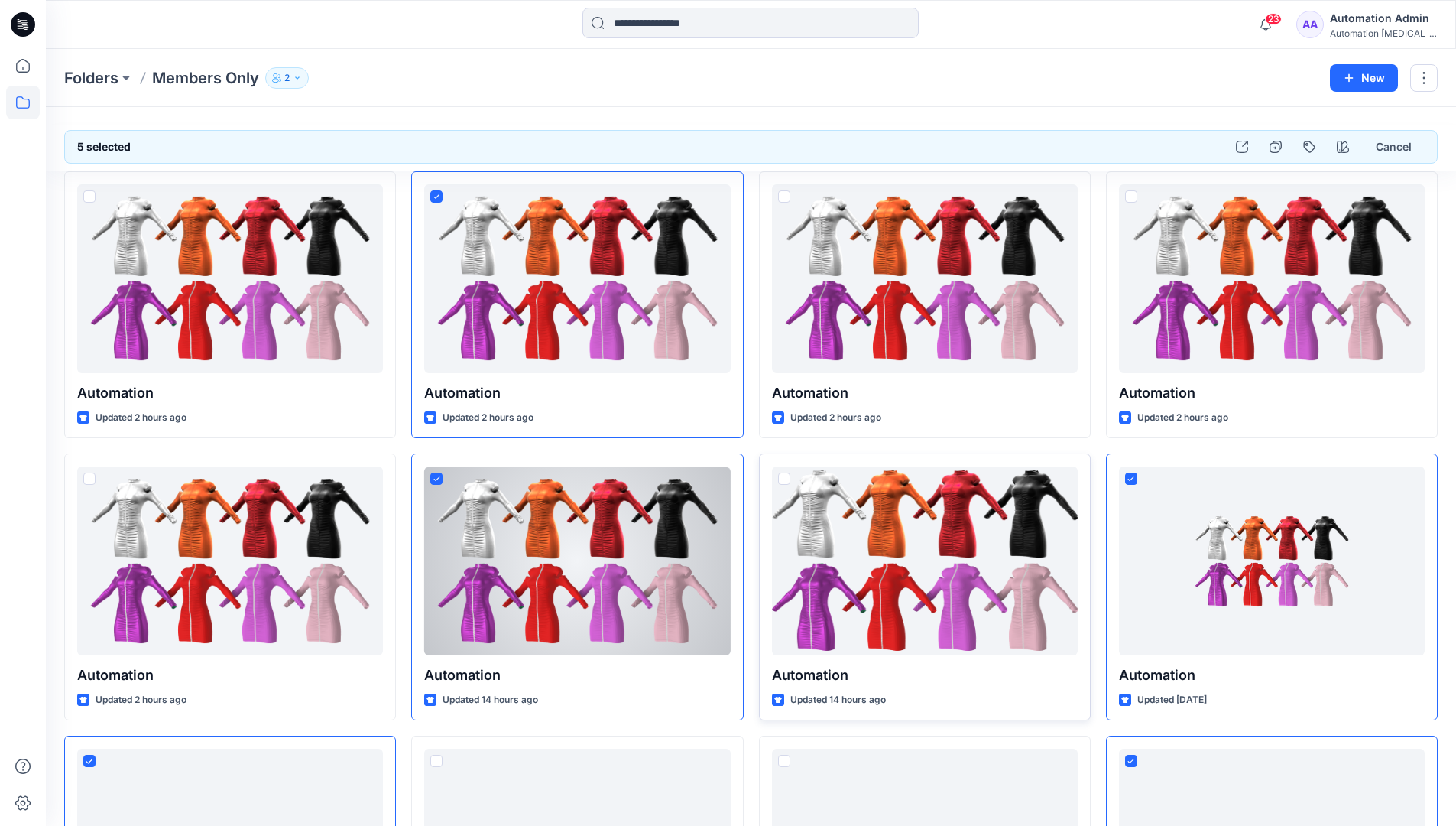
click at [785, 480] on span at bounding box center [784, 478] width 12 height 12
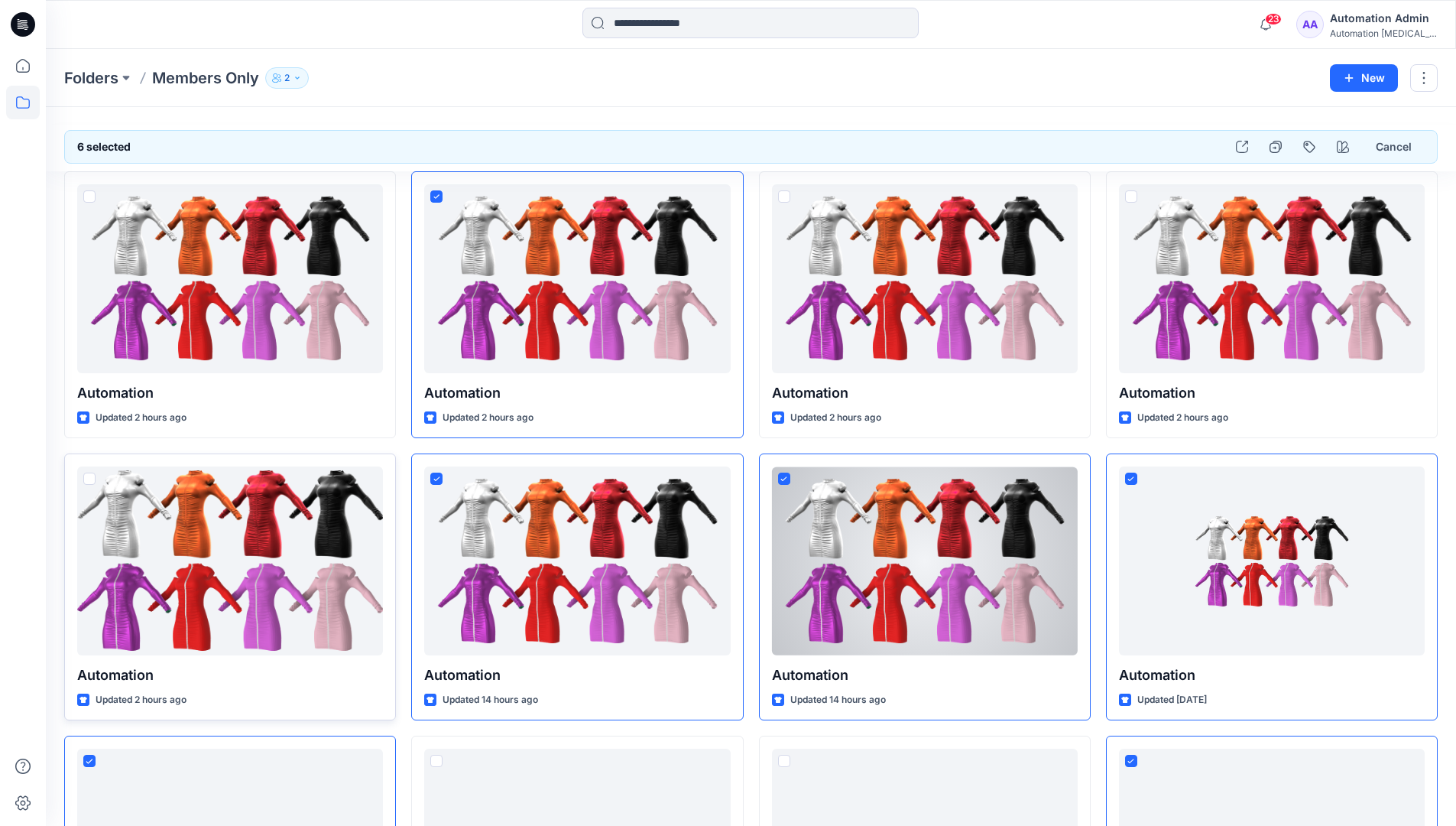
click at [90, 478] on span at bounding box center [89, 478] width 12 height 12
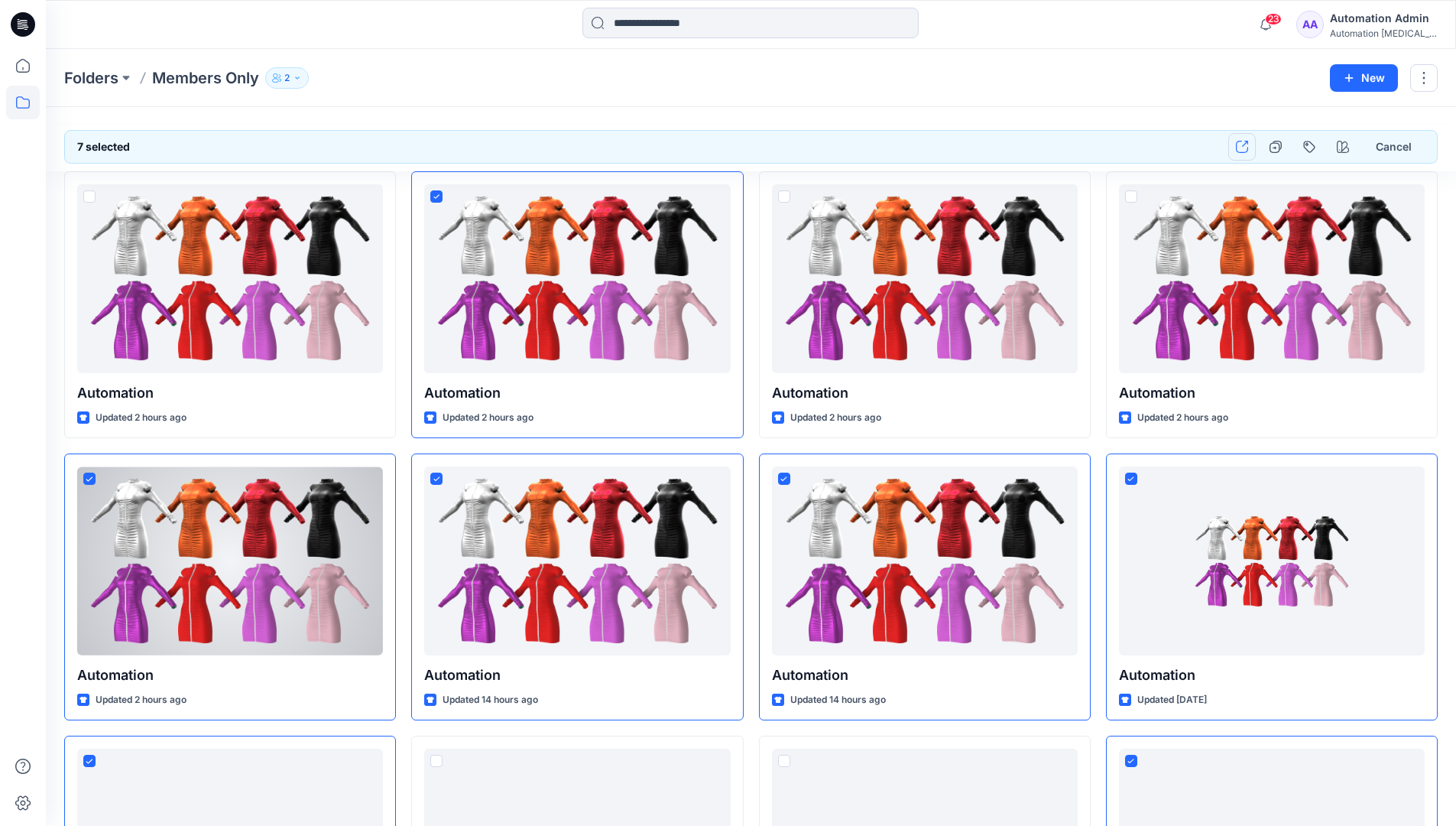
click at [1238, 145] on icon "button" at bounding box center [1242, 147] width 12 height 12
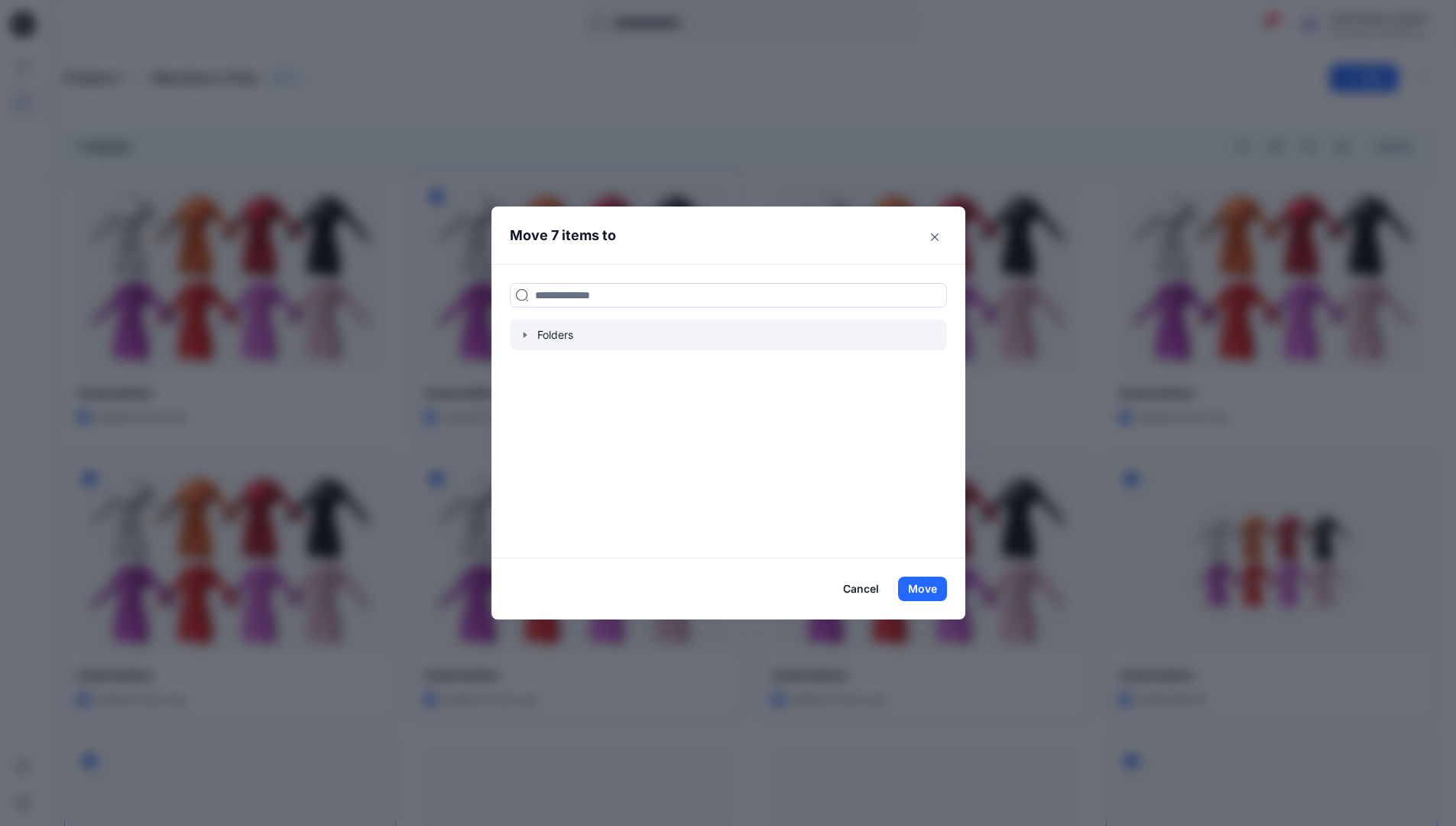
click at [526, 335] on icon "button" at bounding box center [524, 335] width 3 height 5
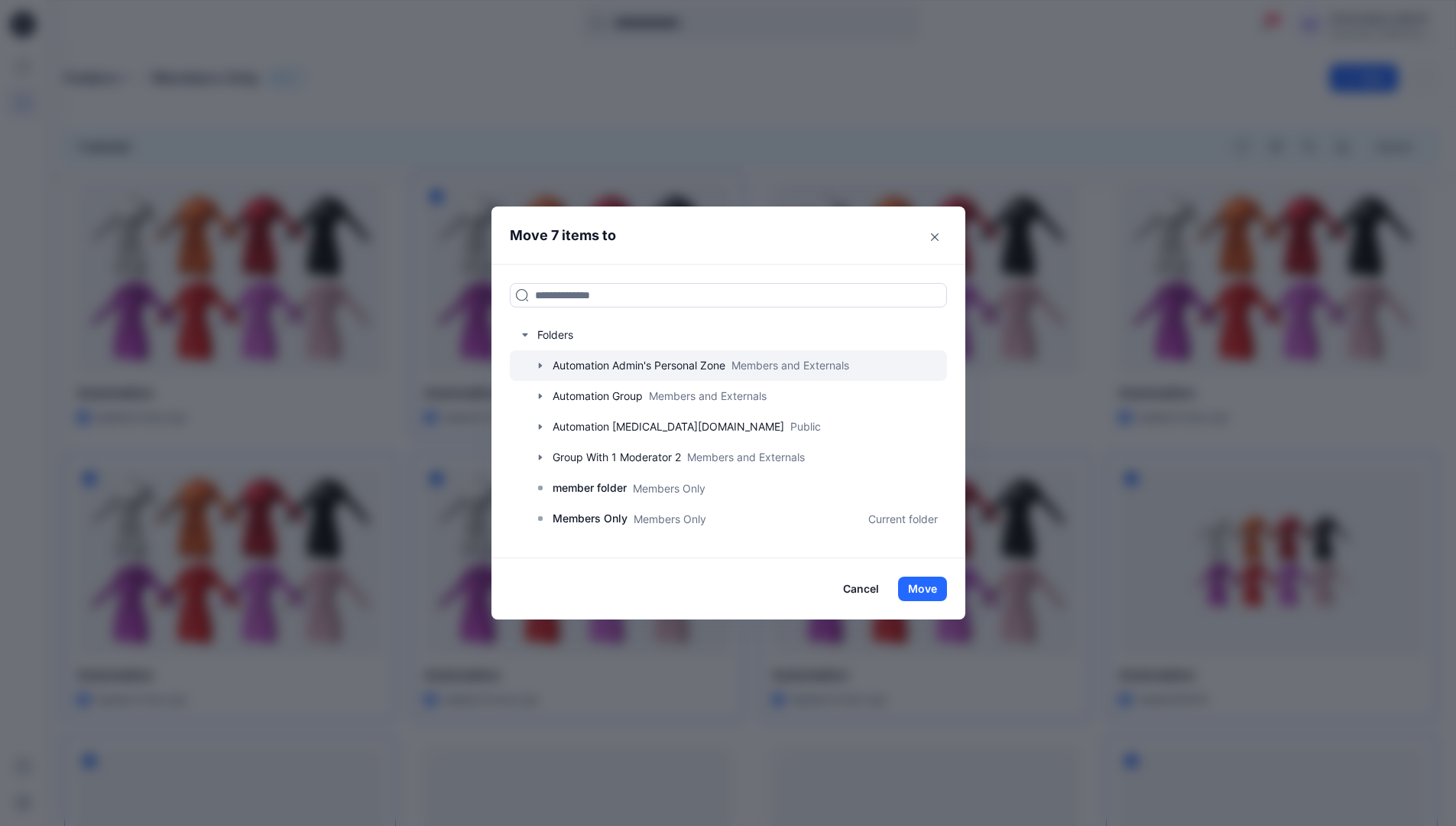
click at [541, 365] on icon "button" at bounding box center [540, 365] width 3 height 5
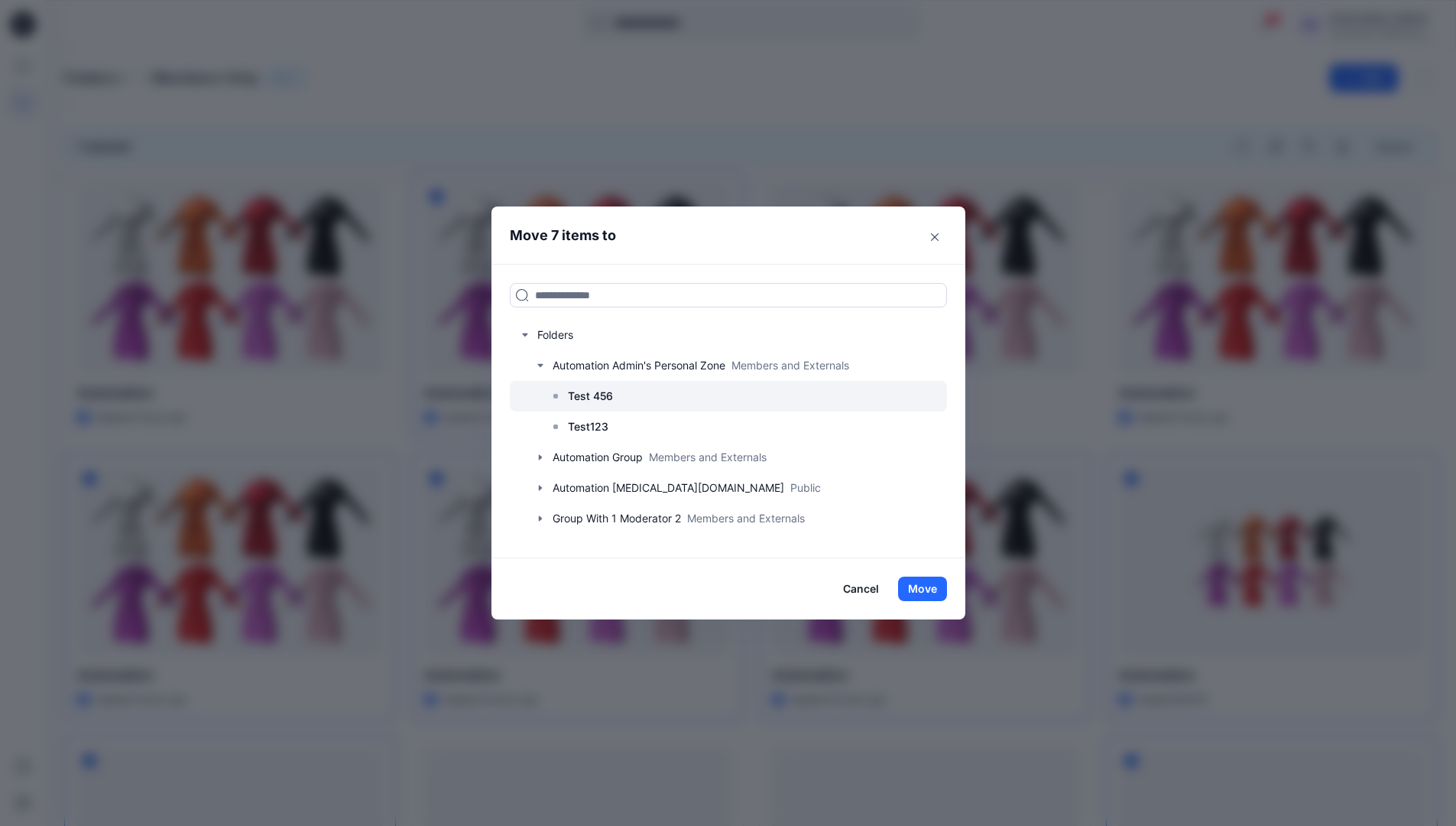
click at [597, 399] on p "Test 456" at bounding box center [590, 396] width 45 height 18
click at [922, 591] on button "Move" at bounding box center [922, 589] width 49 height 25
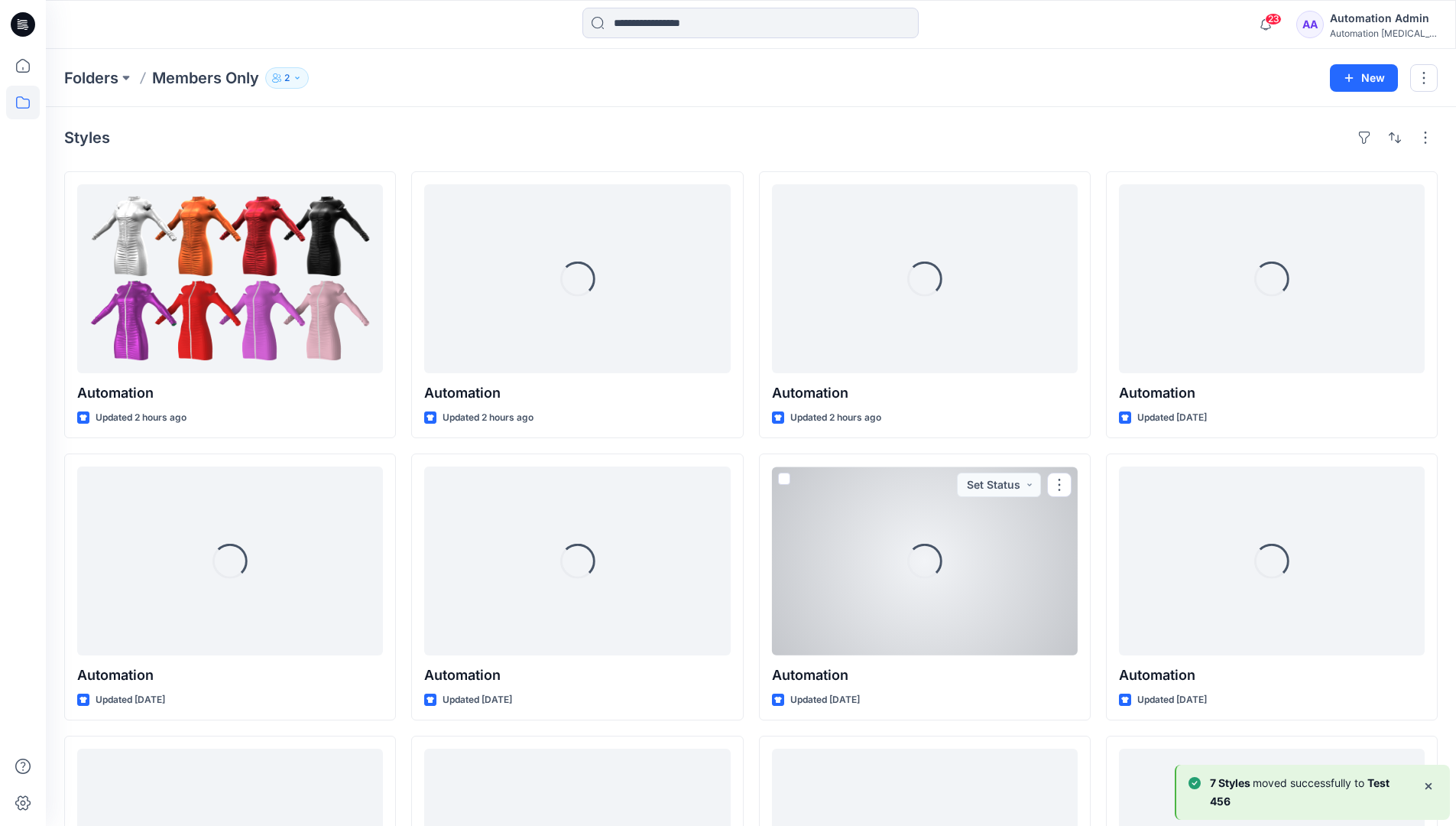
click at [1246, 784] on b "7 Styles" at bounding box center [1231, 782] width 43 height 13
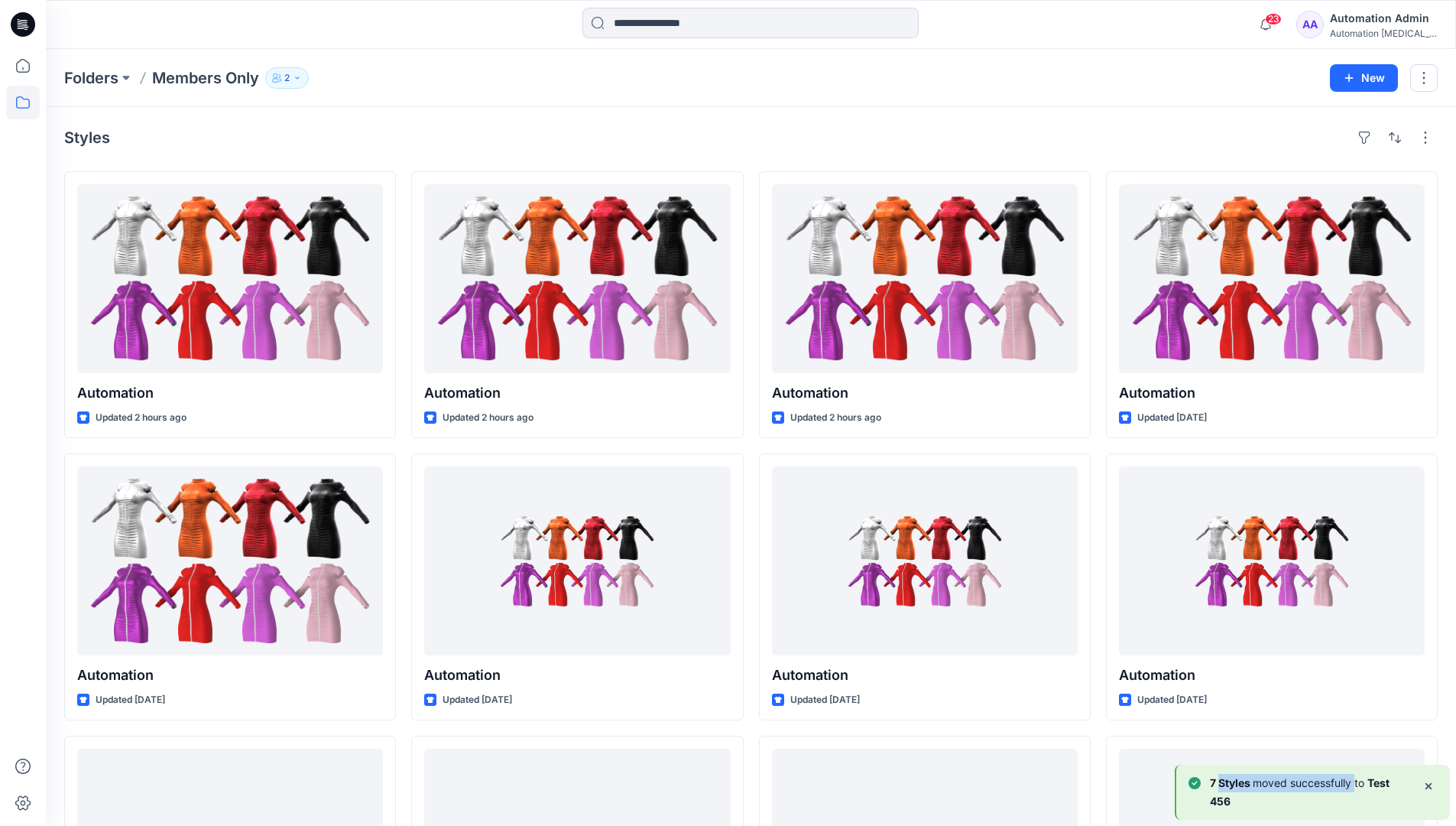
drag, startPoint x: 1246, startPoint y: 784, endPoint x: 1351, endPoint y: 786, distance: 105.0
click at [1351, 786] on p "7 [PERSON_NAME] moved successfully to Test 456" at bounding box center [1309, 792] width 200 height 37
click at [1365, 26] on div "Automation Admin" at bounding box center [1383, 18] width 107 height 18
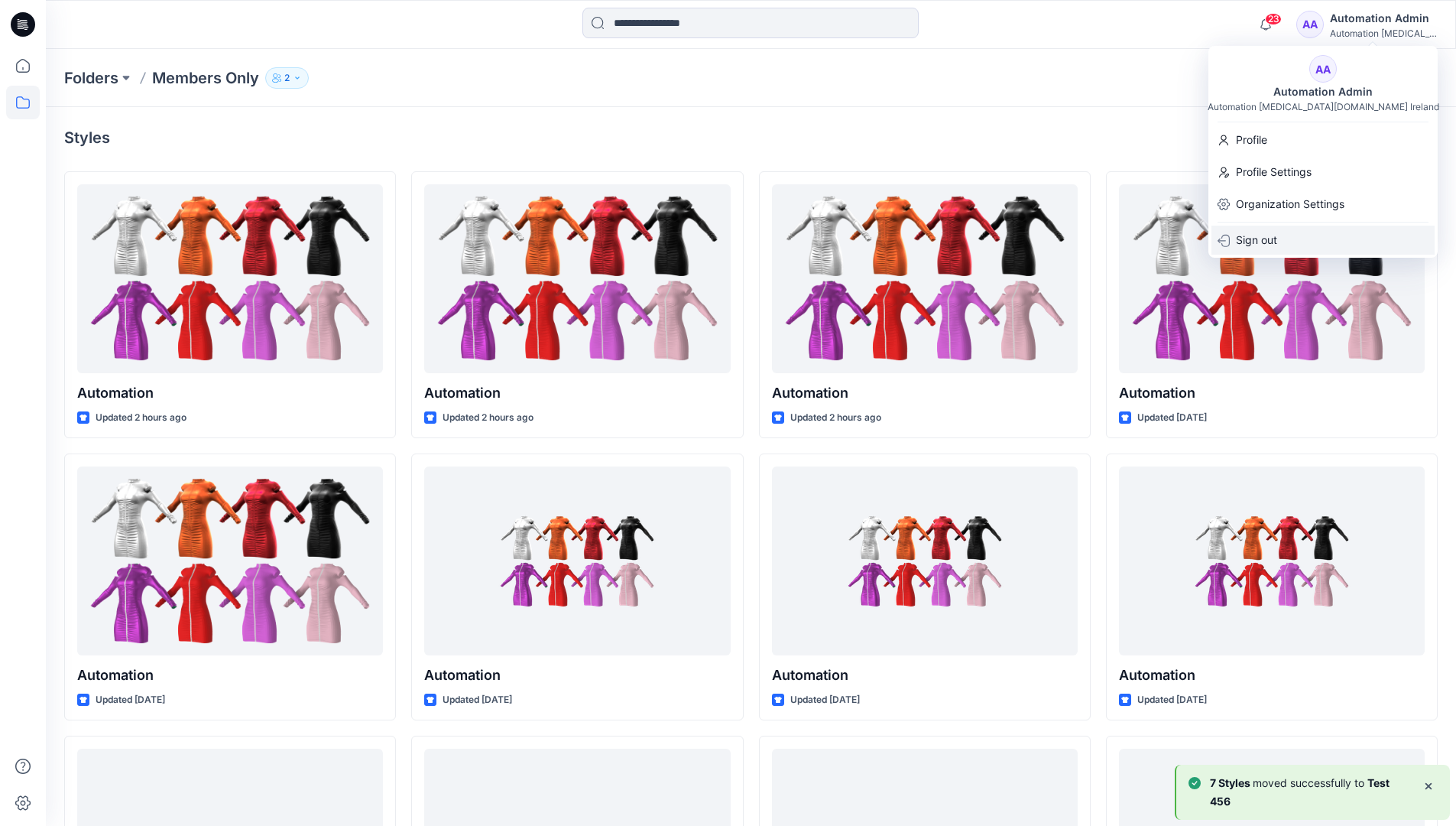
click at [1274, 237] on p "Sign out" at bounding box center [1257, 240] width 41 height 29
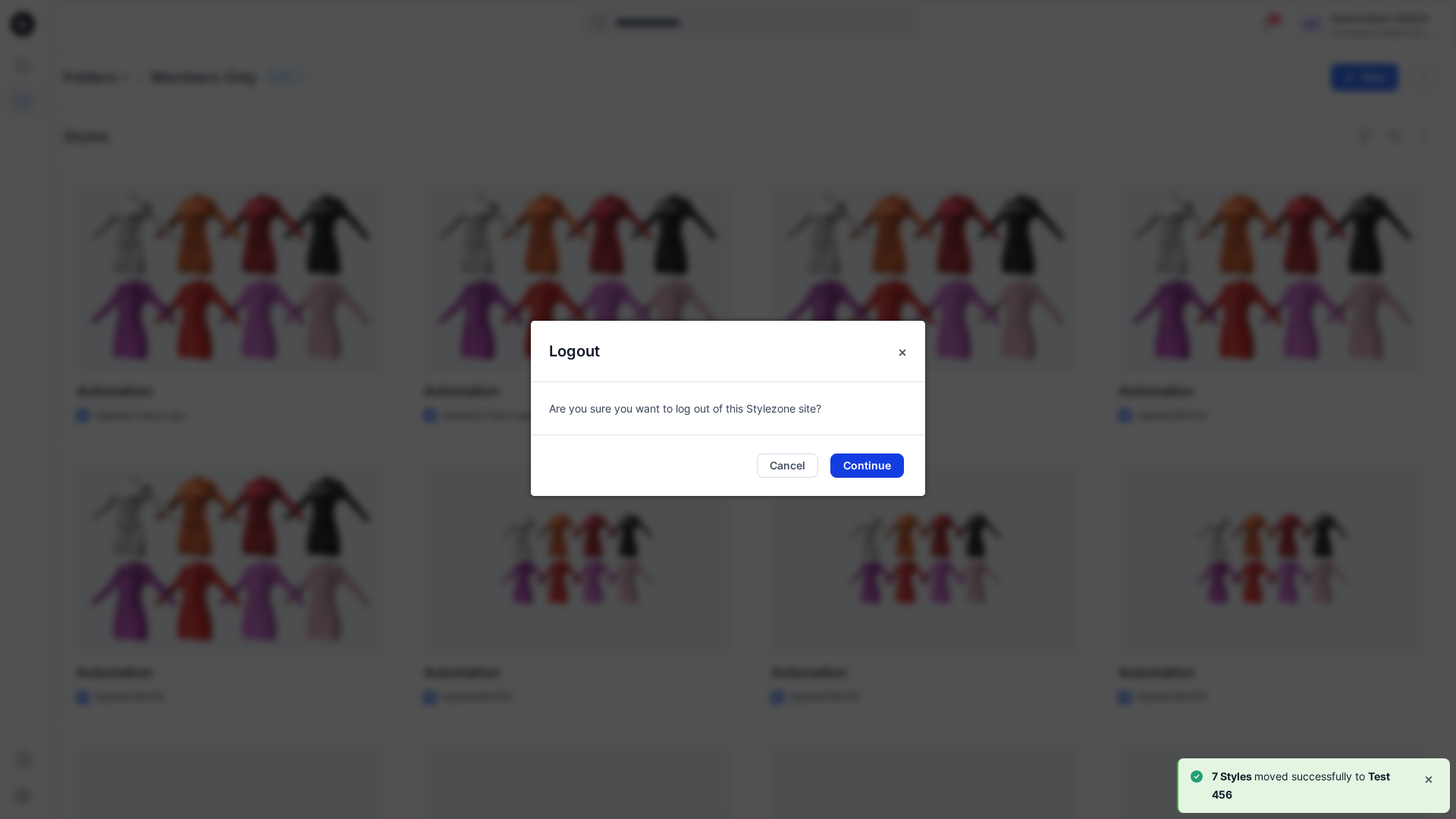
click at [884, 471] on button "Continue" at bounding box center [867, 466] width 74 height 25
